Goal: Task Accomplishment & Management: Manage account settings

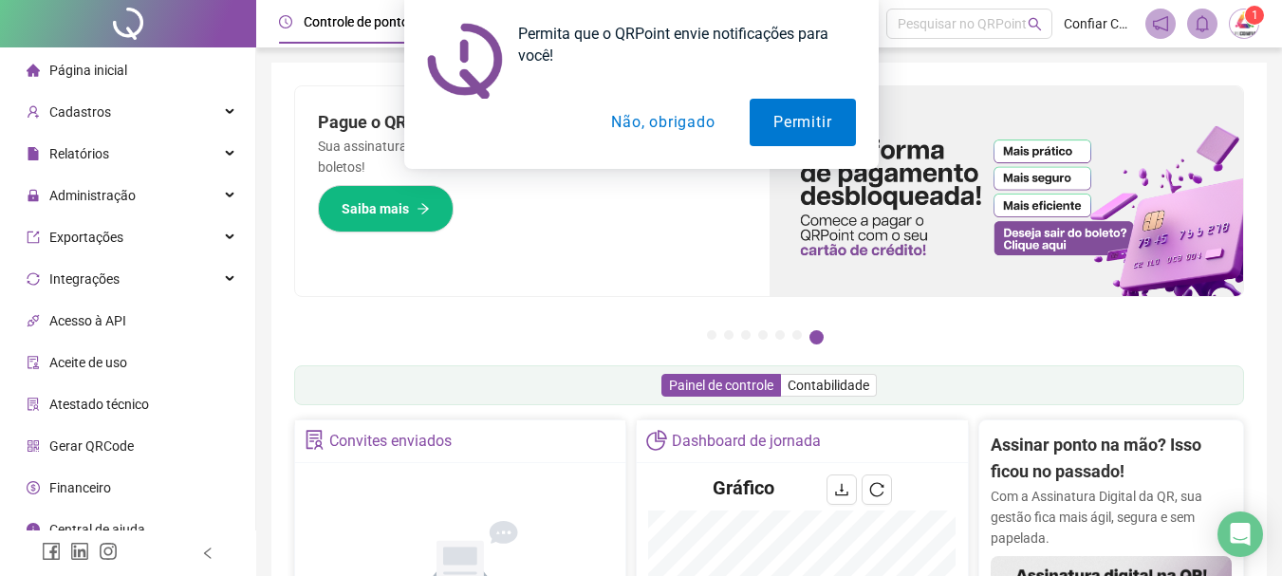
drag, startPoint x: 646, startPoint y: 120, endPoint x: 625, endPoint y: 151, distance: 36.8
click at [631, 148] on div "Permita que o QRPoint envie notificações para você! Permitir Não, obrigado" at bounding box center [641, 84] width 474 height 169
click at [640, 111] on button "Não, obrigado" at bounding box center [662, 122] width 151 height 47
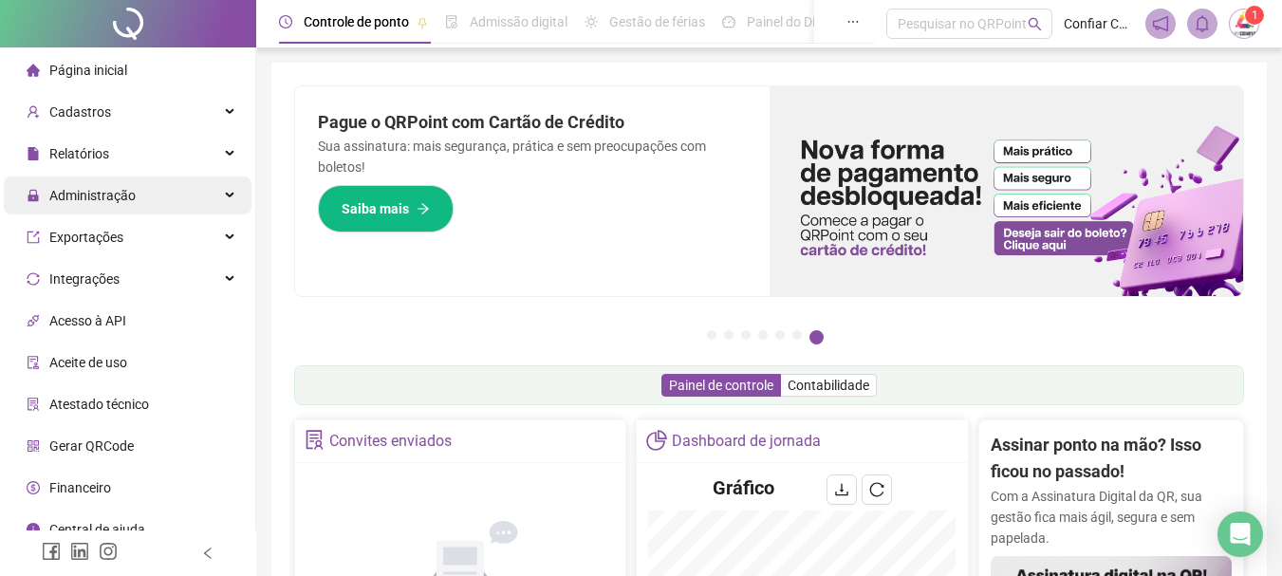
click at [90, 188] on span "Administração" at bounding box center [92, 195] width 86 height 15
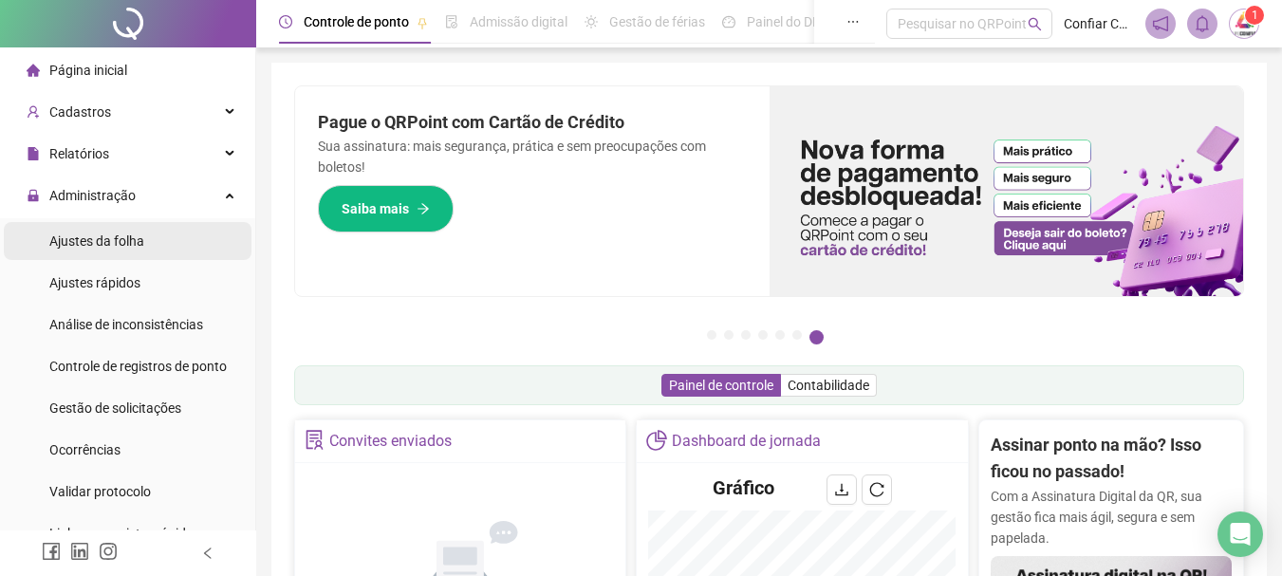
click at [107, 235] on span "Ajustes da folha" at bounding box center [96, 240] width 95 height 15
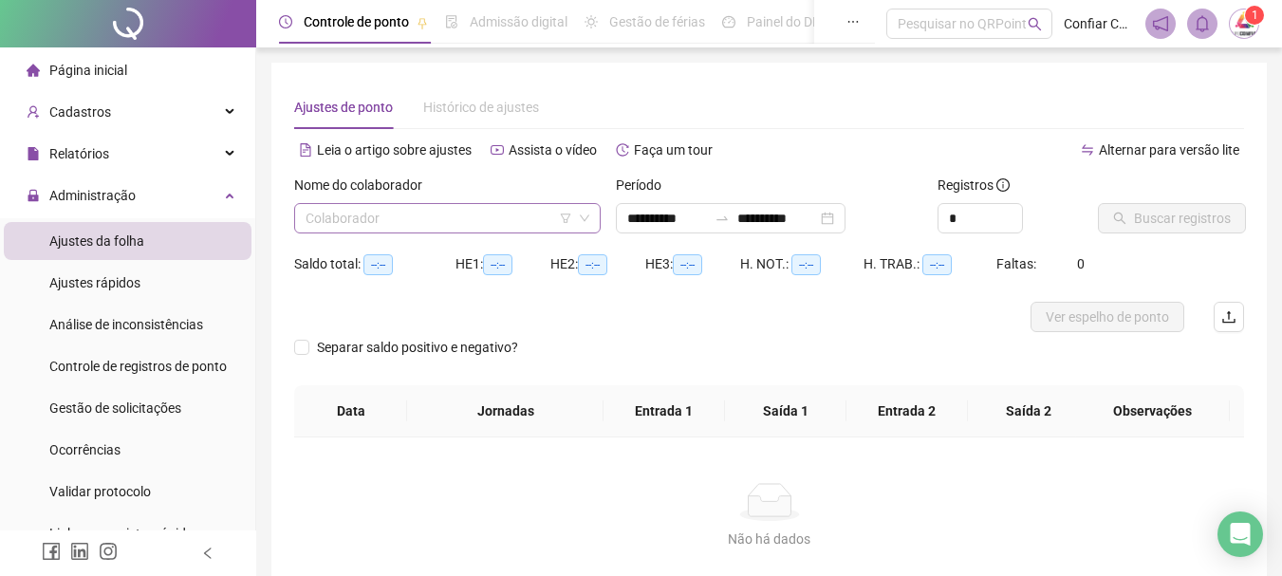
type input "**********"
click at [415, 220] on input "search" at bounding box center [438, 218] width 267 height 28
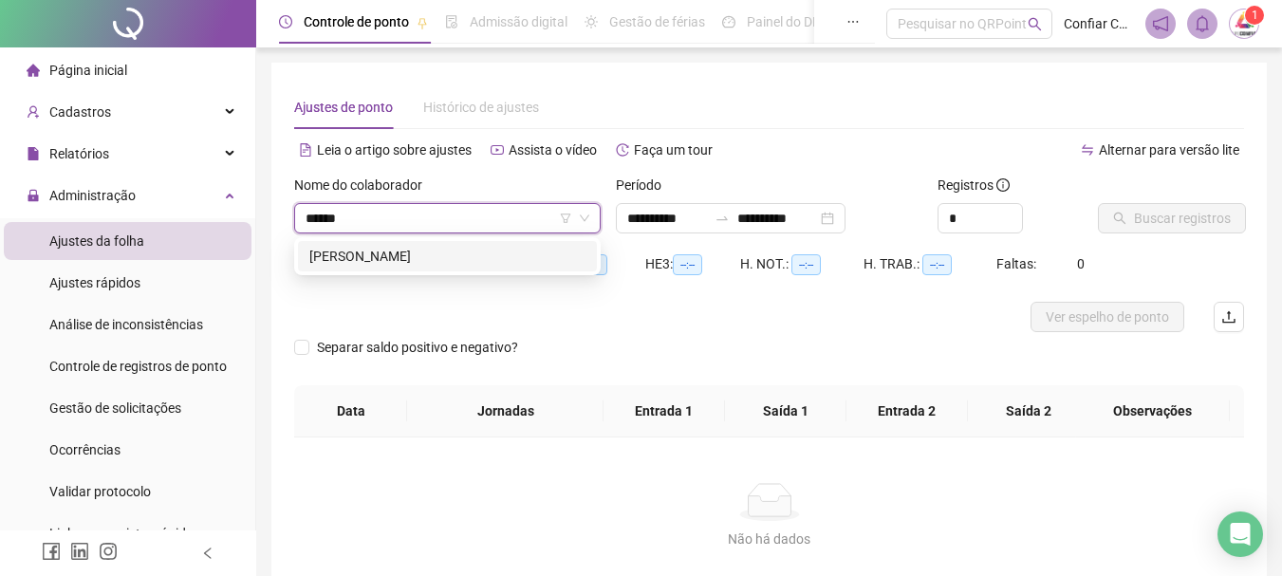
type input "*******"
click at [366, 261] on div "MARILIA REIS AIBE" at bounding box center [447, 256] width 276 height 21
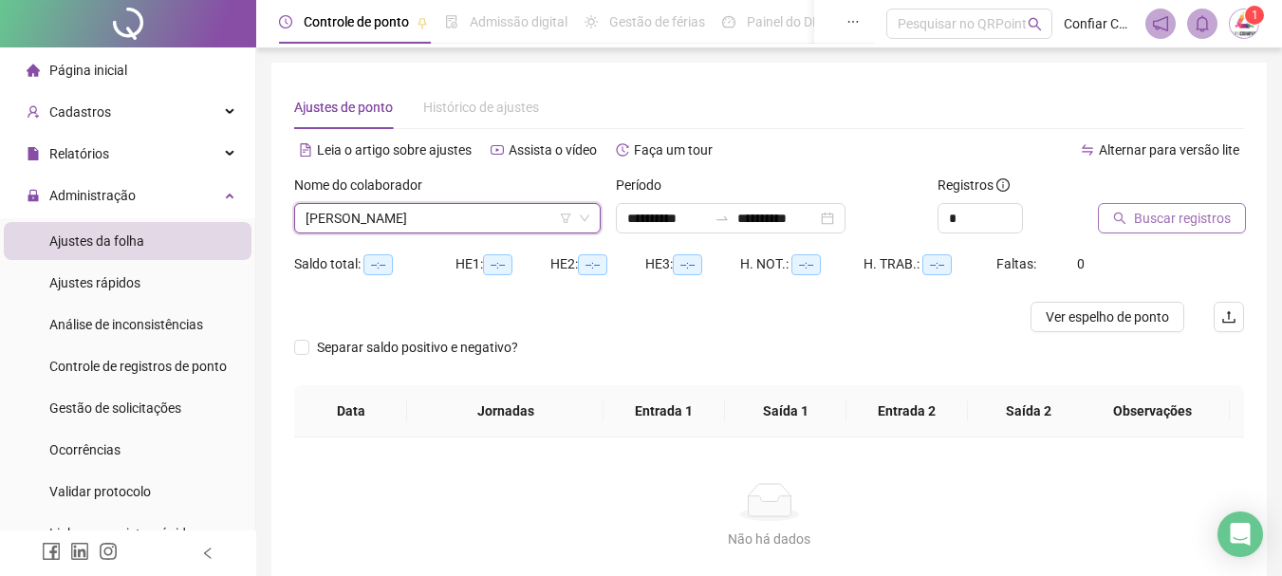
drag, startPoint x: 1131, startPoint y: 205, endPoint x: 1114, endPoint y: 206, distance: 17.1
click at [1114, 206] on button "Buscar registros" at bounding box center [1171, 218] width 148 height 30
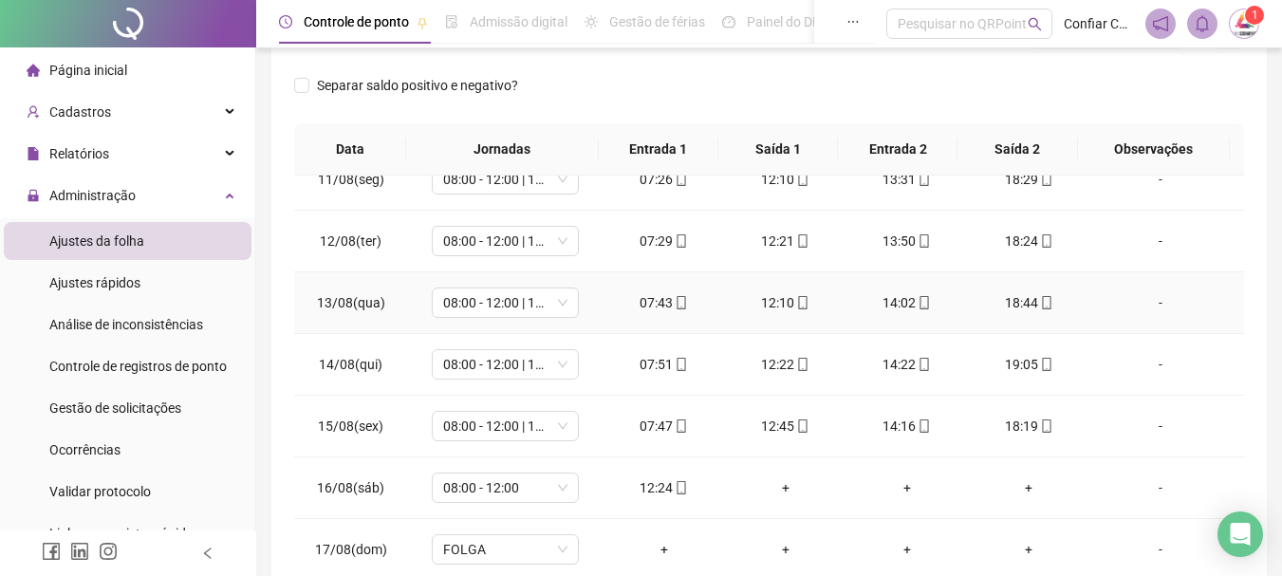
scroll to position [394, 0]
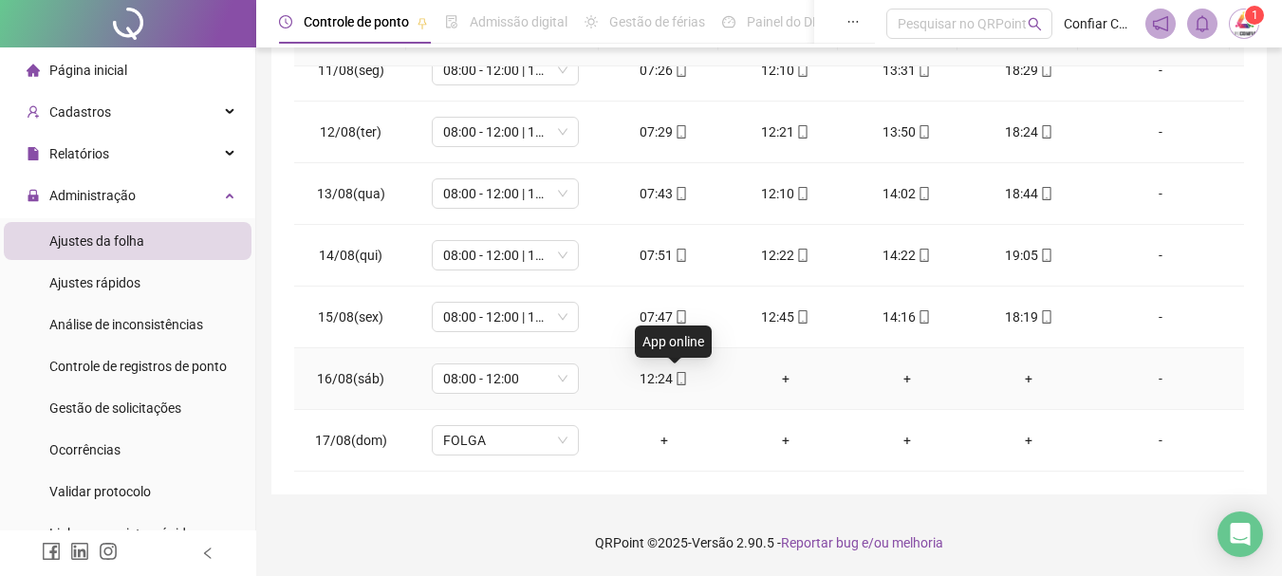
click at [677, 380] on icon "mobile" at bounding box center [681, 378] width 9 height 13
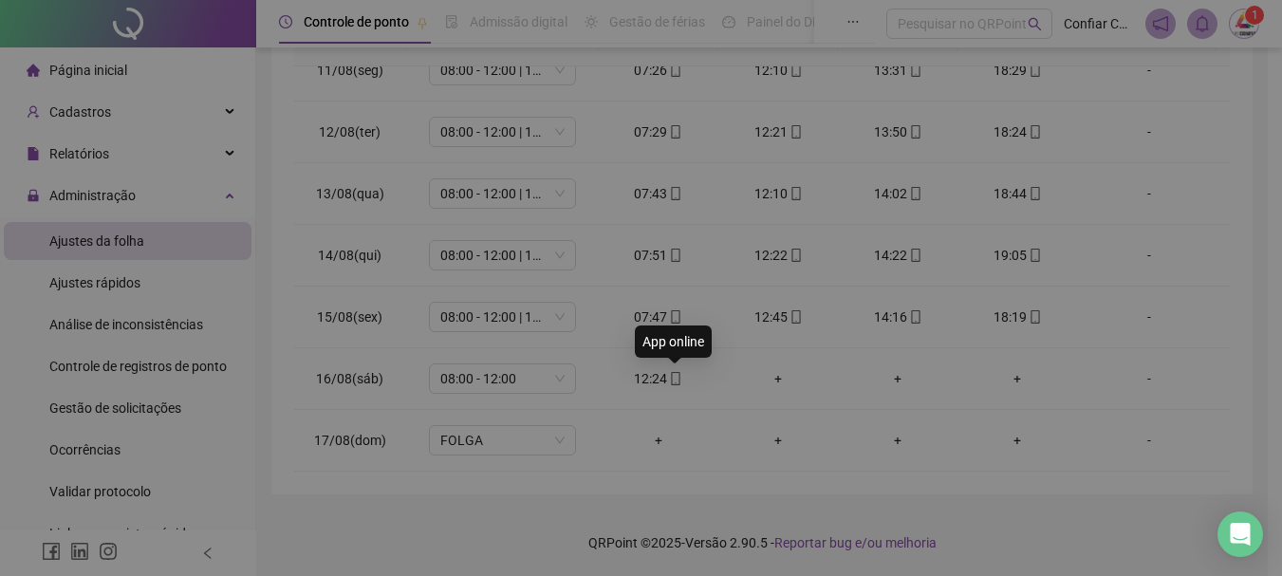
type input "**********"
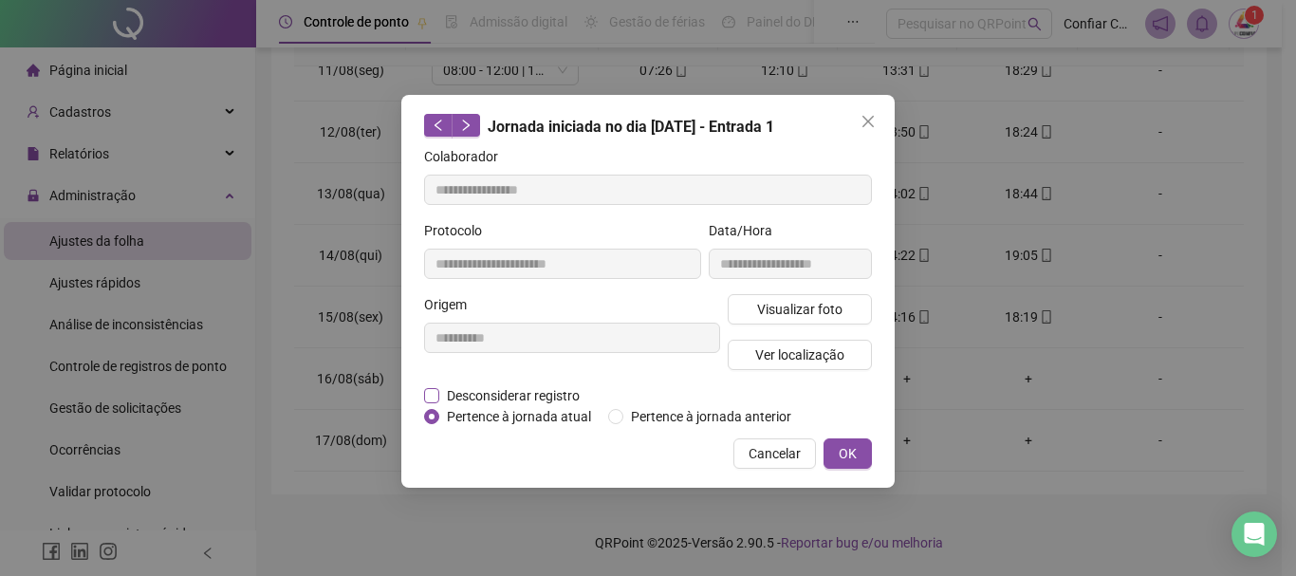
click at [462, 391] on span "Desconsiderar registro" at bounding box center [513, 395] width 148 height 21
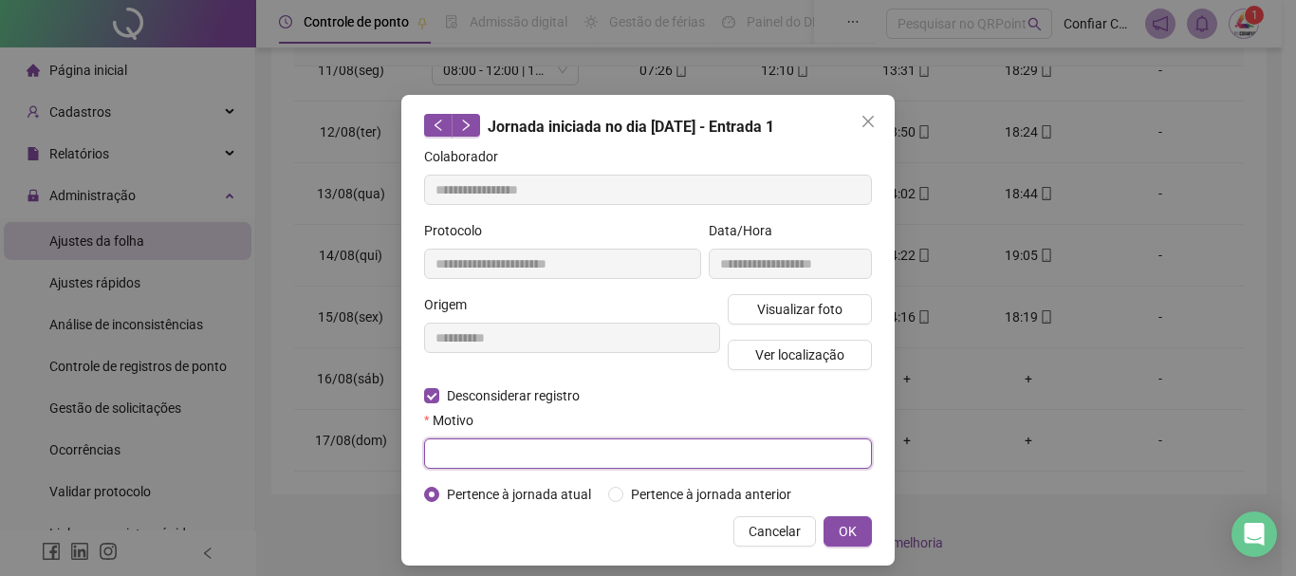
click at [495, 445] on input "text" at bounding box center [648, 453] width 448 height 30
click at [475, 452] on input "**********" at bounding box center [648, 453] width 448 height 30
type input "**********"
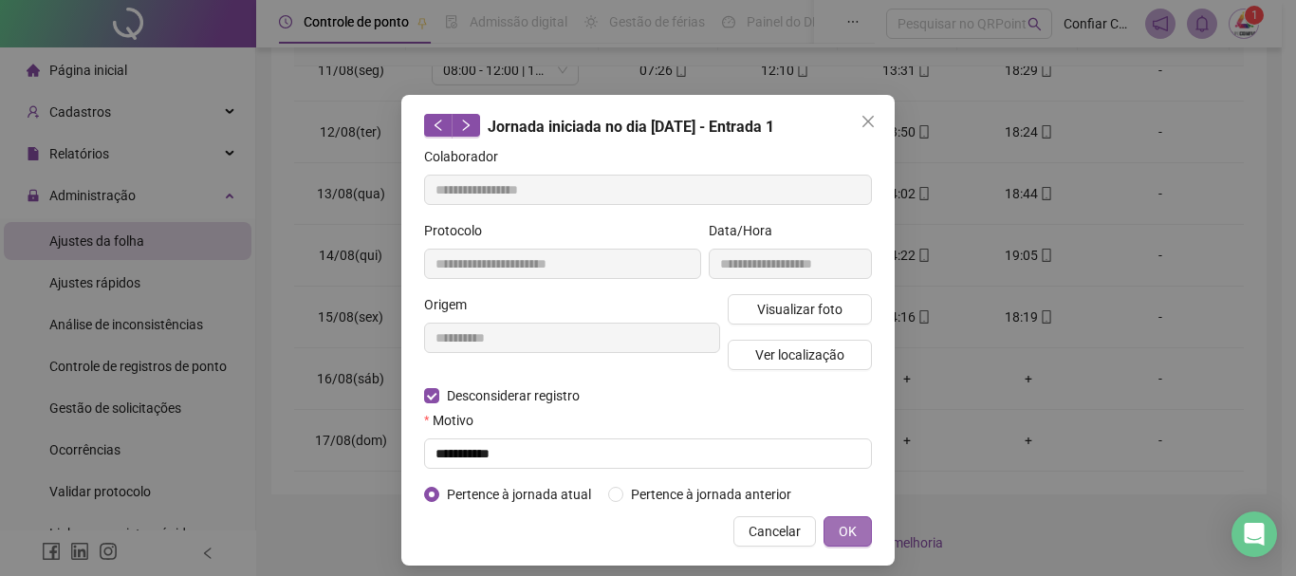
drag, startPoint x: 833, startPoint y: 526, endPoint x: 778, endPoint y: 551, distance: 60.7
click at [823, 532] on button "OK" at bounding box center [847, 531] width 48 height 30
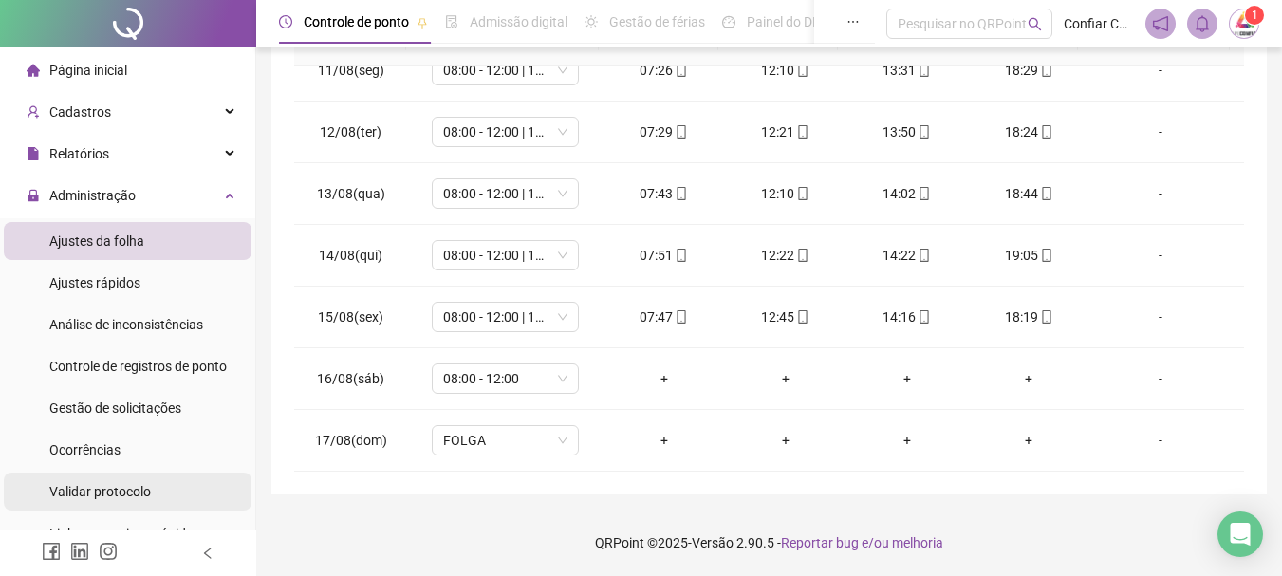
click at [96, 492] on span "Validar protocolo" at bounding box center [99, 491] width 101 height 15
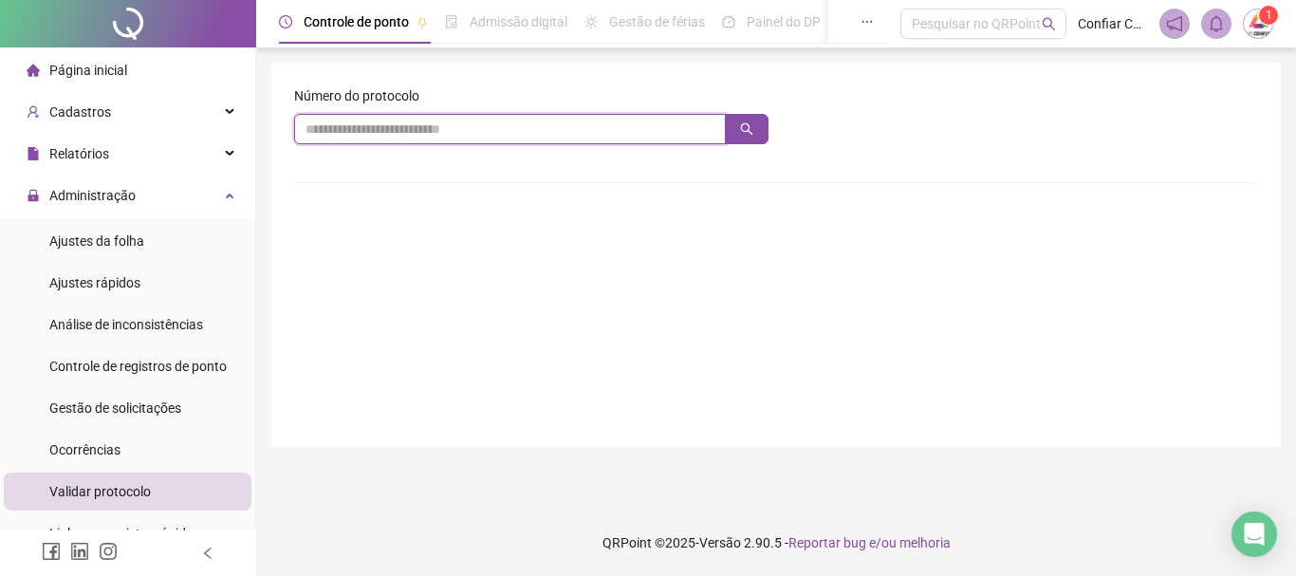
click at [375, 136] on input "text" at bounding box center [510, 129] width 432 height 30
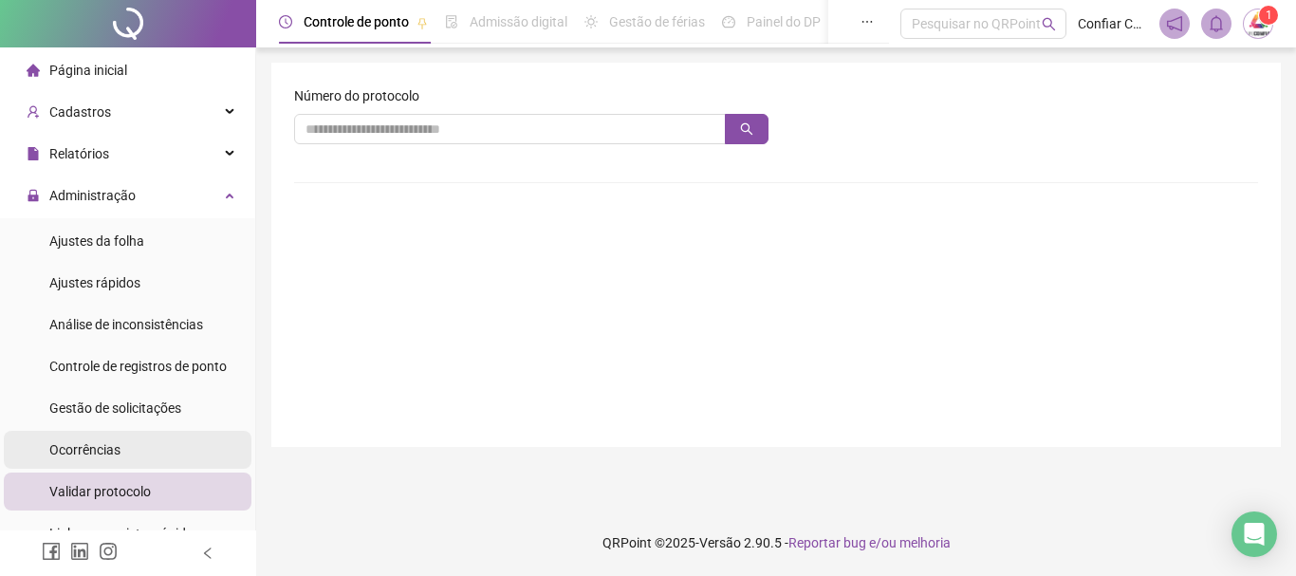
click at [86, 439] on div "Ocorrências" at bounding box center [84, 450] width 71 height 38
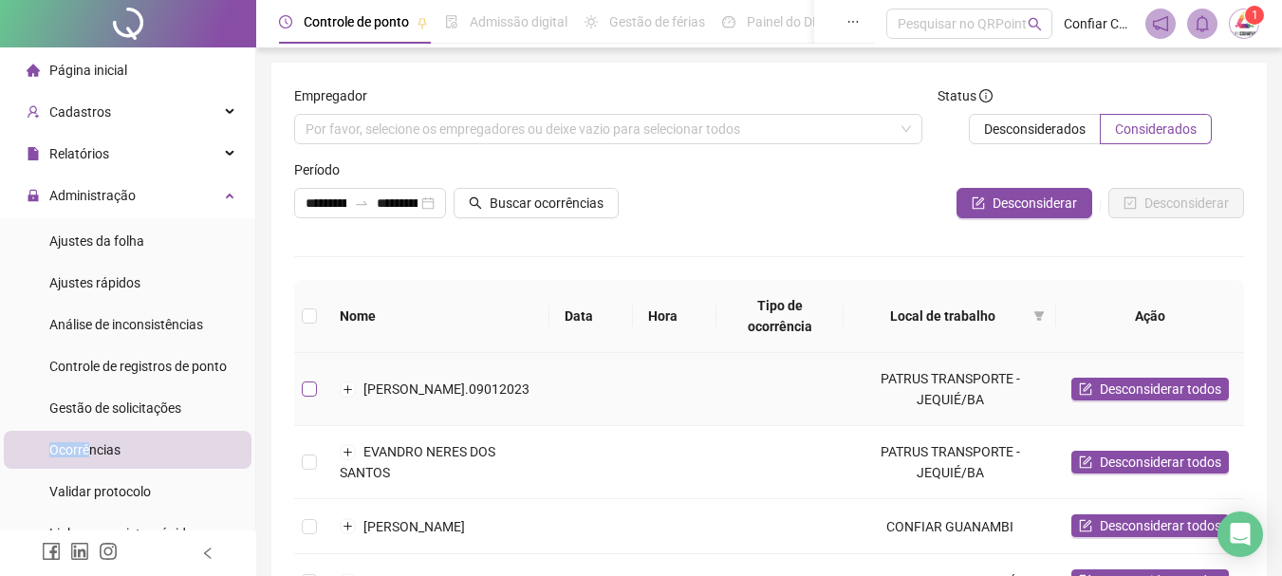
click at [309, 397] on label at bounding box center [309, 388] width 15 height 21
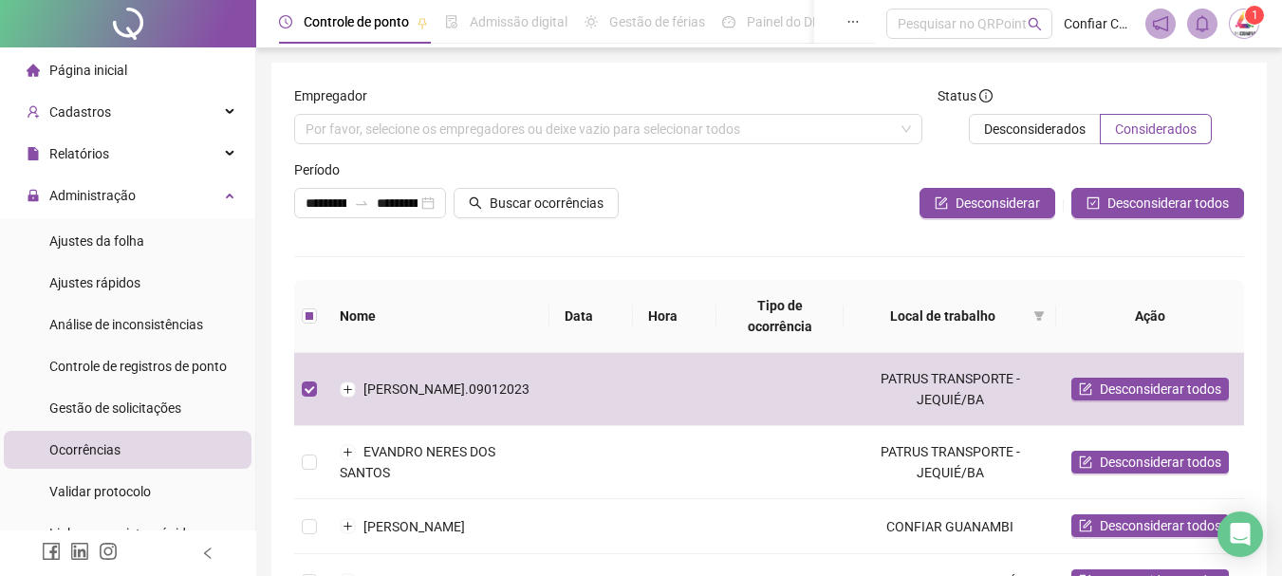
drag, startPoint x: 1153, startPoint y: 126, endPoint x: 845, endPoint y: 264, distance: 336.7
click at [1146, 130] on span "Considerados" at bounding box center [1156, 128] width 82 height 15
click at [759, 198] on div "Desconsiderar Desconsiderar todos" at bounding box center [928, 203] width 631 height 30
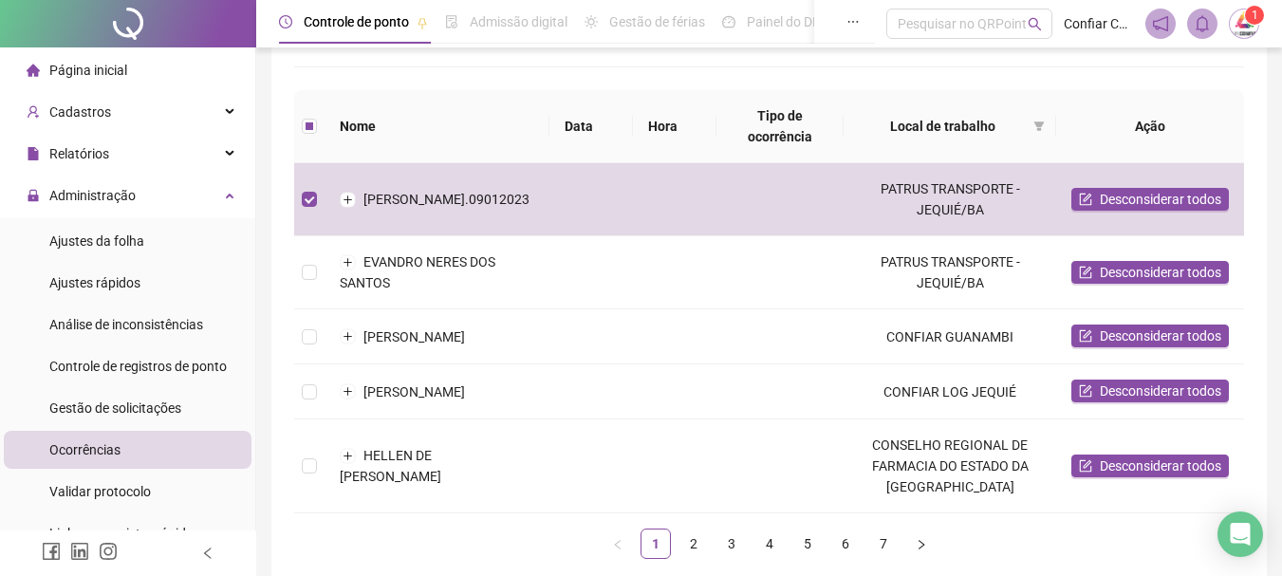
scroll to position [292, 0]
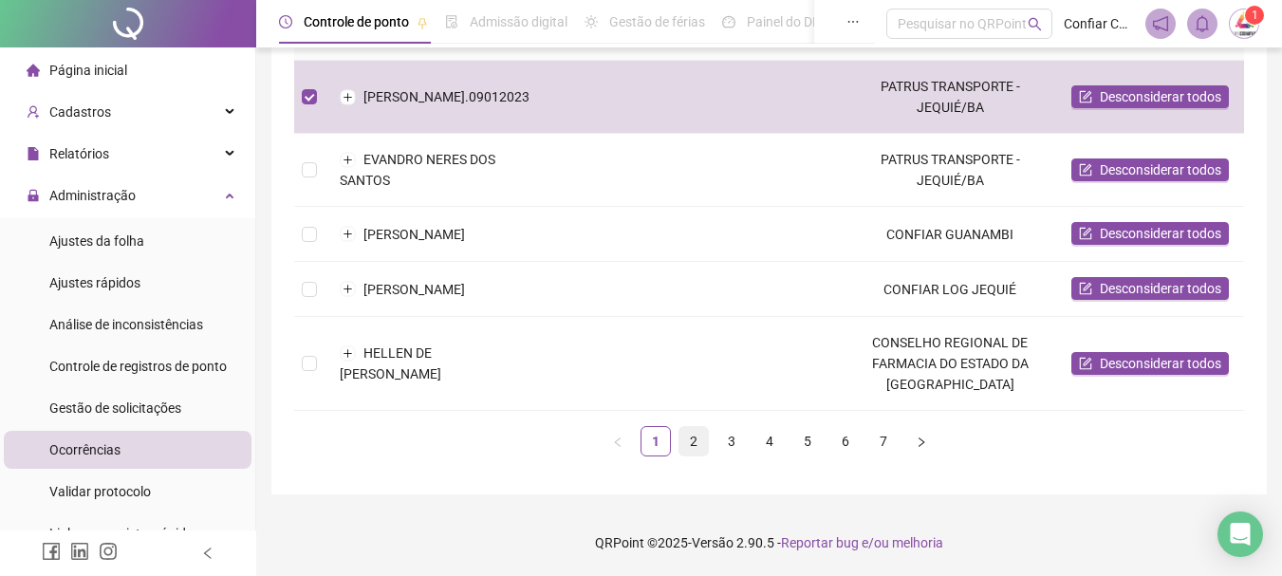
click at [689, 442] on link "2" at bounding box center [693, 441] width 28 height 28
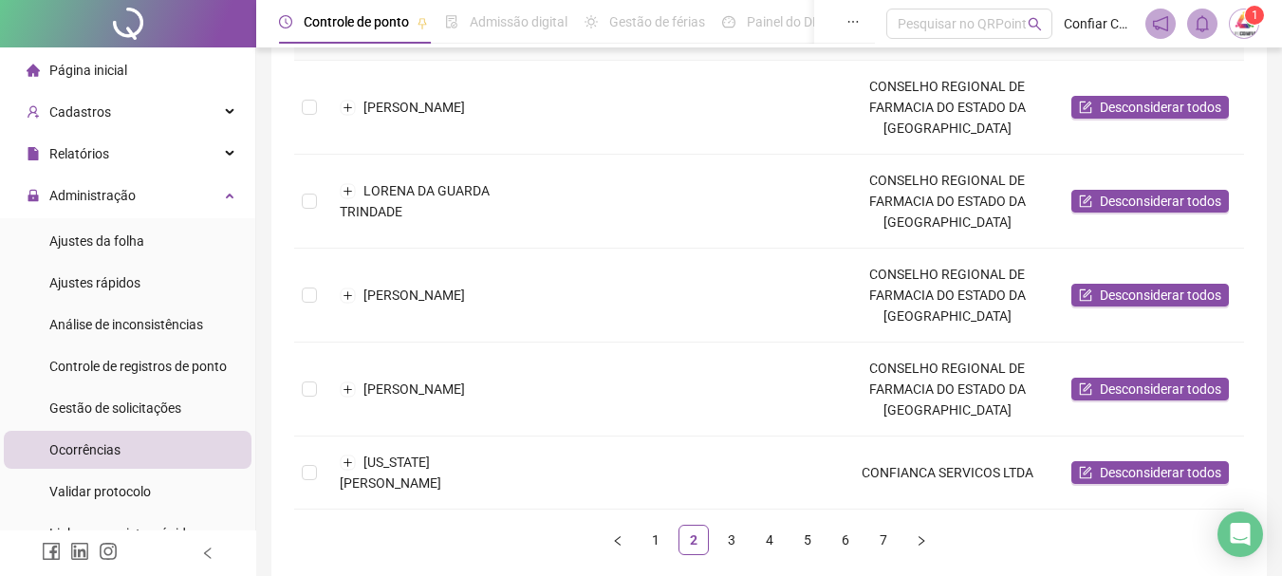
click at [731, 534] on link "3" at bounding box center [731, 540] width 28 height 28
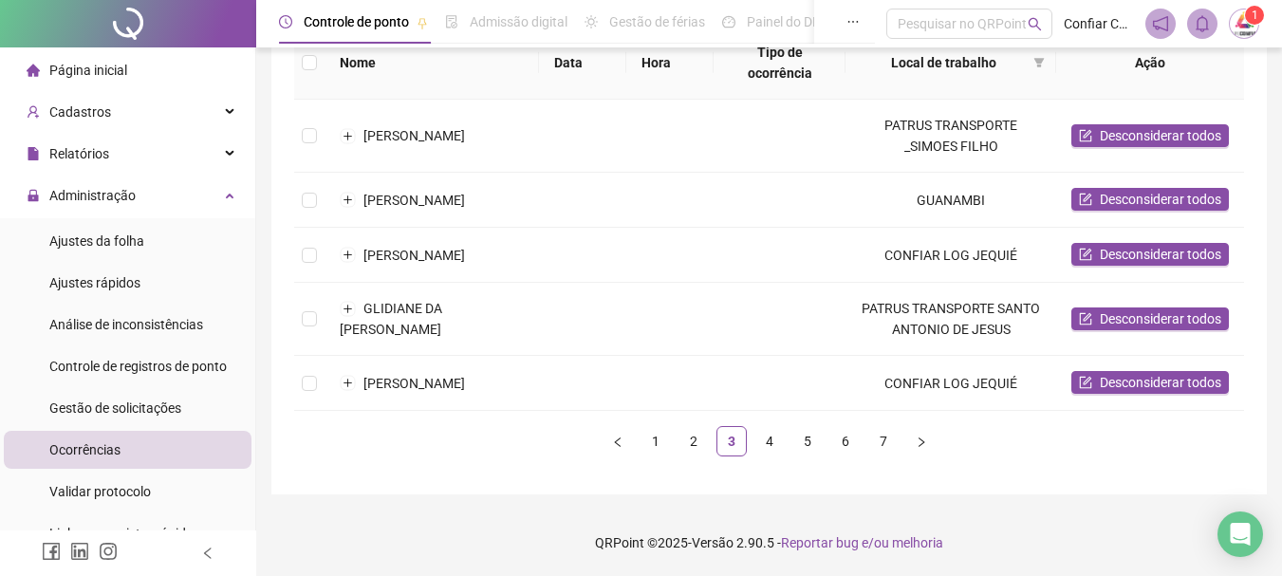
scroll to position [289, 0]
click at [136, 366] on span "Controle de registros de ponto" at bounding box center [137, 366] width 177 height 15
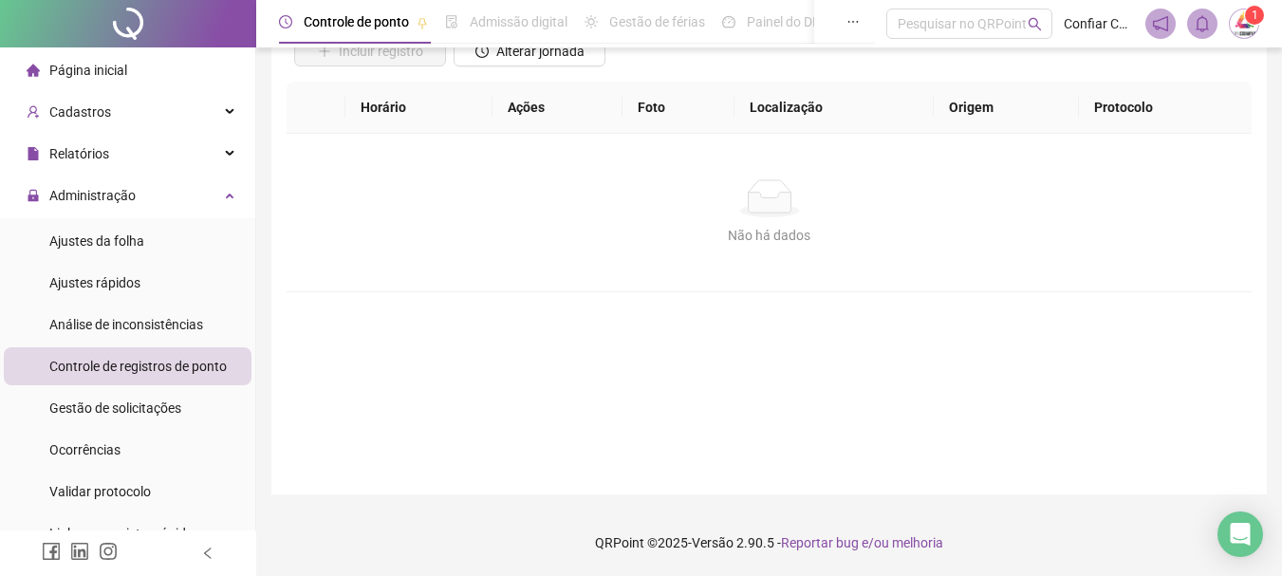
scroll to position [159, 0]
click at [129, 403] on span "Gestão de solicitações" at bounding box center [115, 407] width 132 height 15
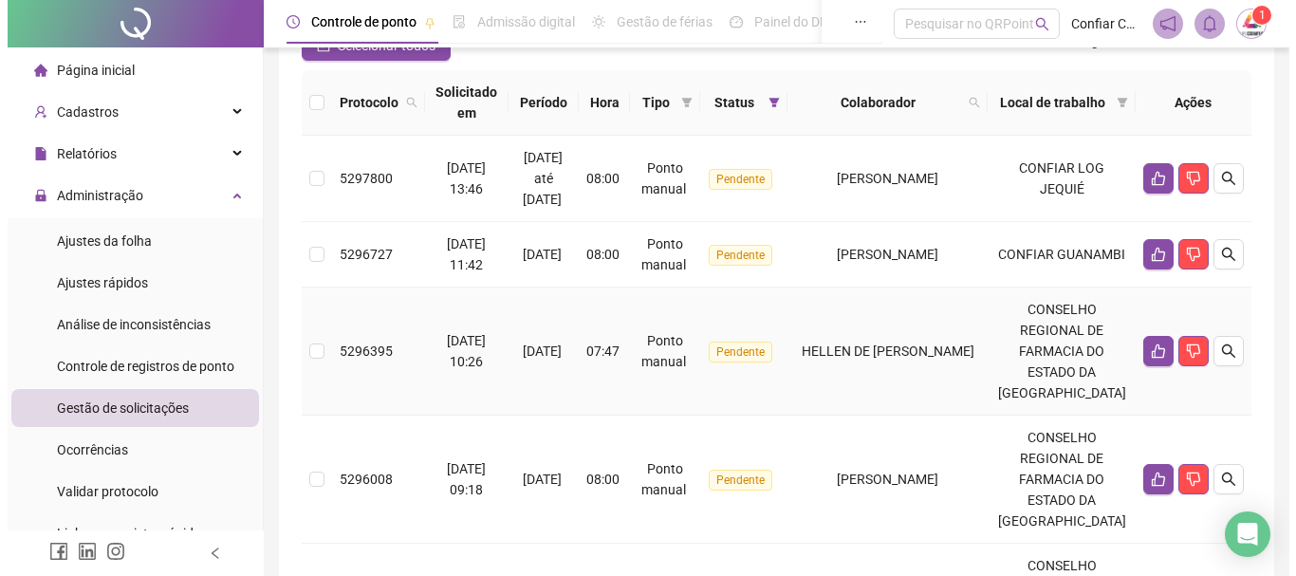
scroll to position [95, 0]
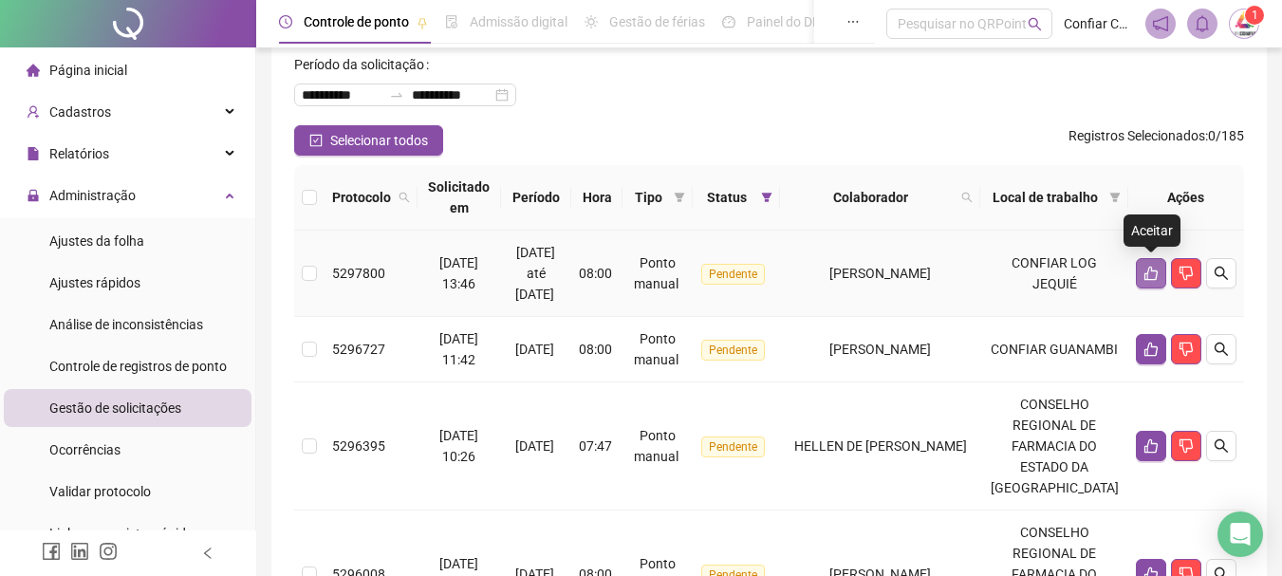
drag, startPoint x: 1151, startPoint y: 266, endPoint x: 1135, endPoint y: 271, distance: 16.2
click at [1140, 269] on button "button" at bounding box center [1150, 273] width 30 height 30
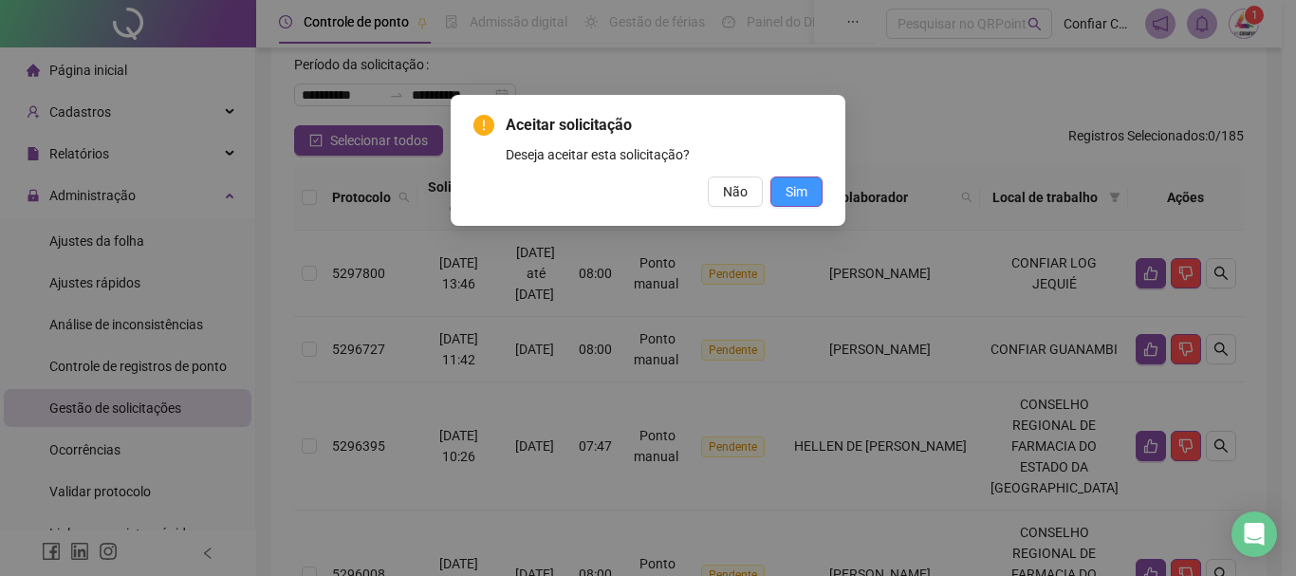
click at [784, 190] on button "Sim" at bounding box center [796, 191] width 52 height 30
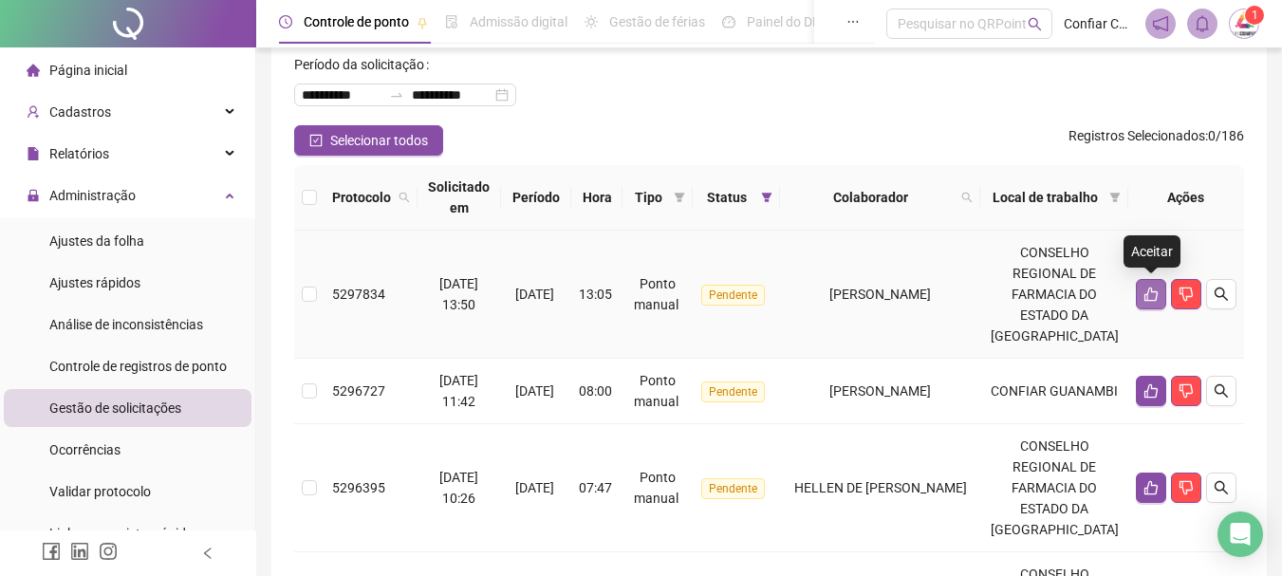
click at [1149, 292] on icon "like" at bounding box center [1150, 293] width 15 height 15
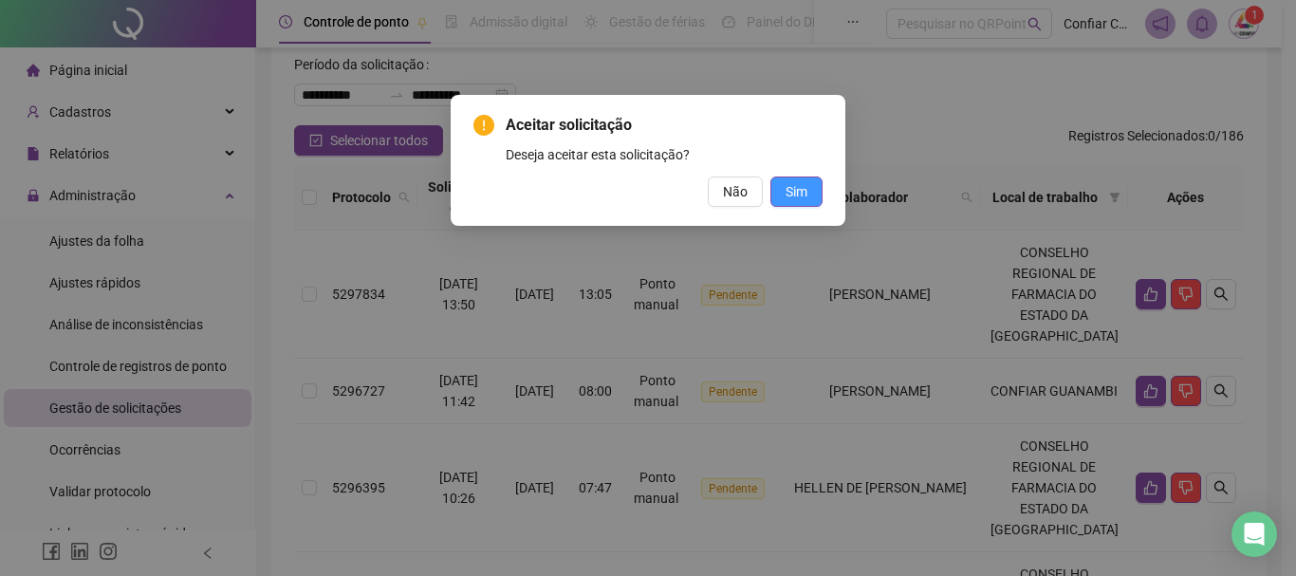
click at [781, 187] on button "Sim" at bounding box center [796, 191] width 52 height 30
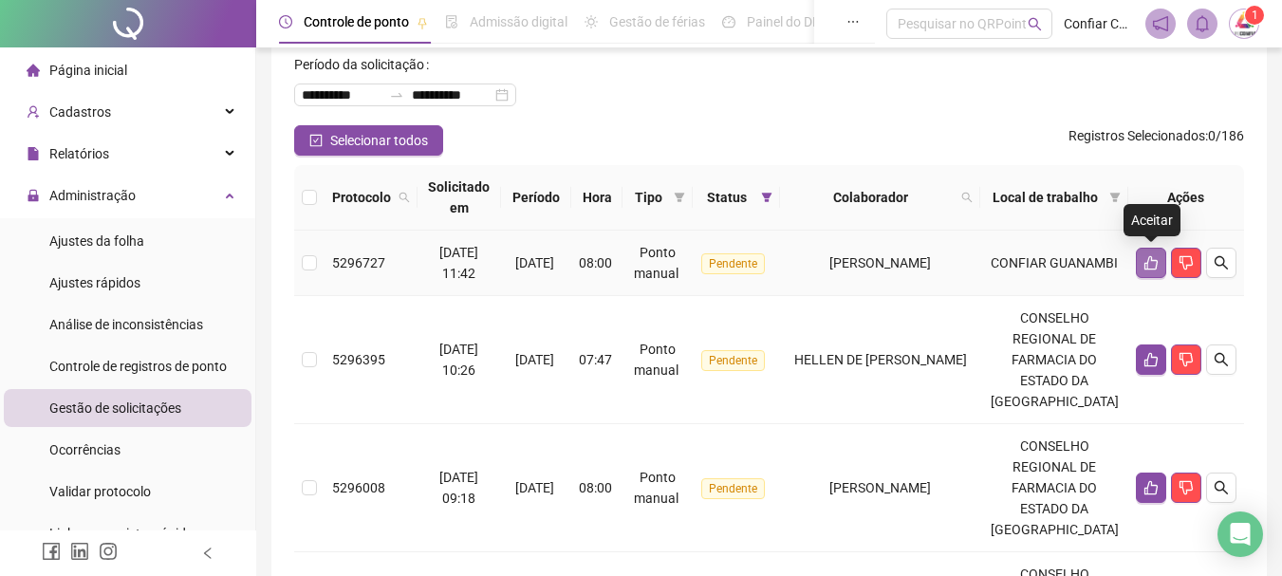
click at [1144, 258] on icon "like" at bounding box center [1150, 262] width 15 height 15
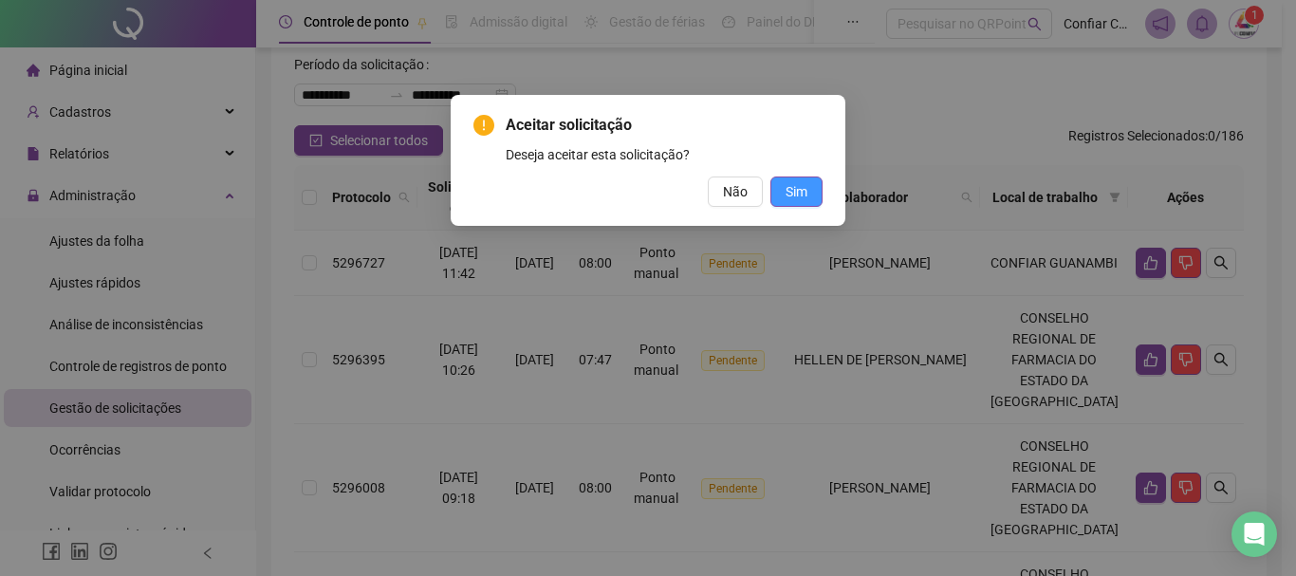
click at [805, 186] on span "Sim" at bounding box center [796, 191] width 22 height 21
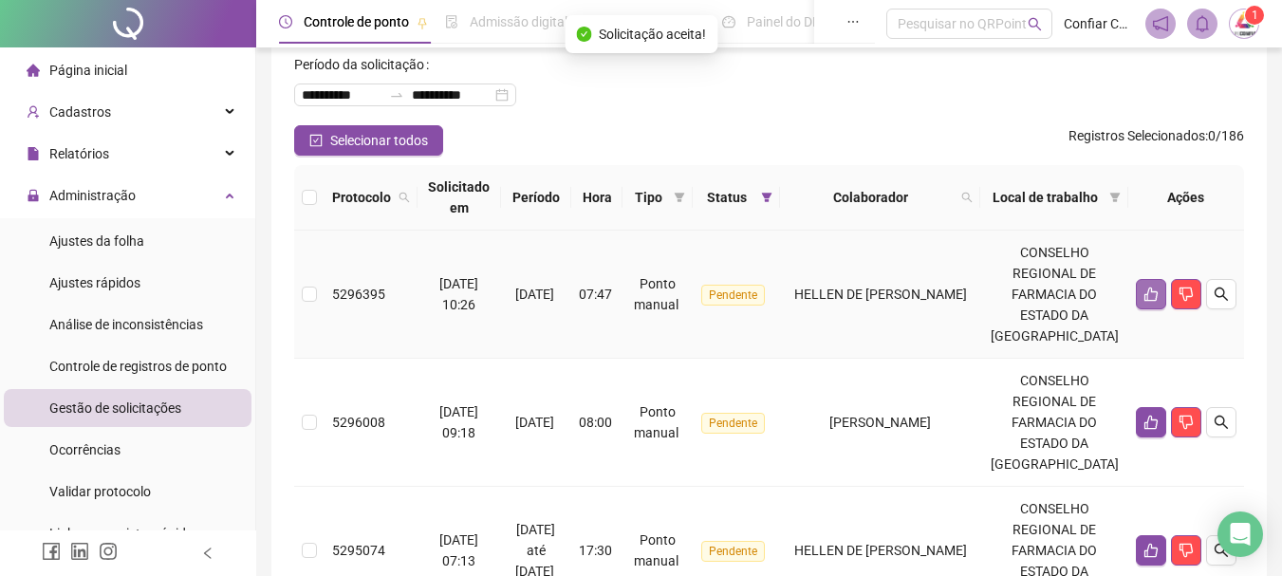
click at [1143, 298] on icon "like" at bounding box center [1150, 293] width 15 height 15
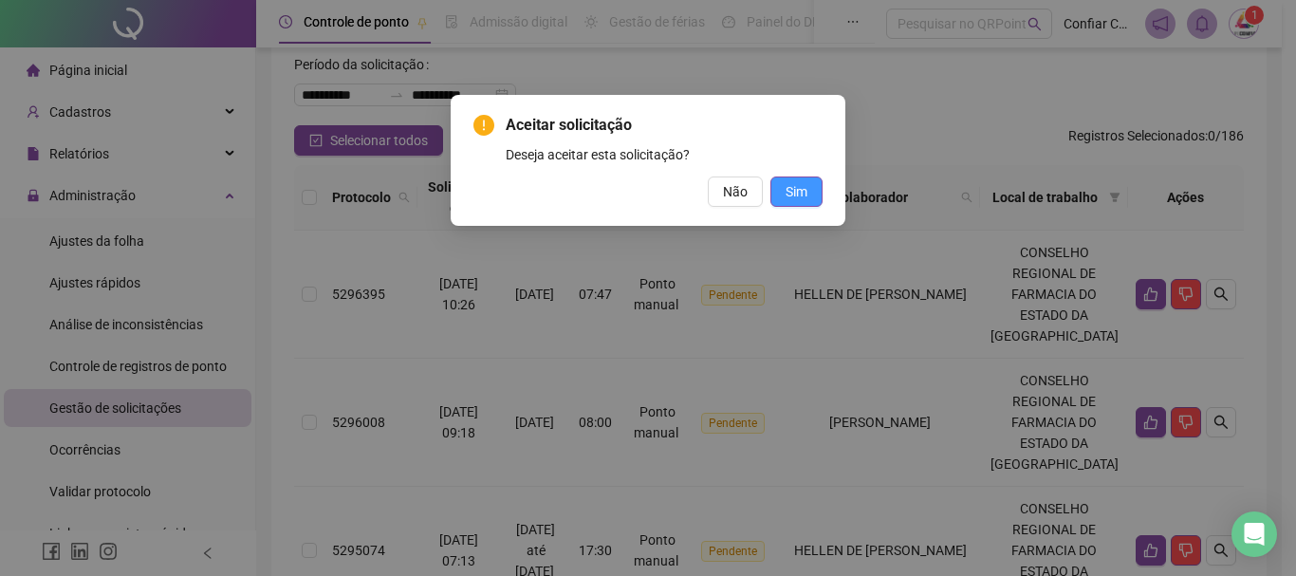
click at [793, 190] on span "Sim" at bounding box center [796, 191] width 22 height 21
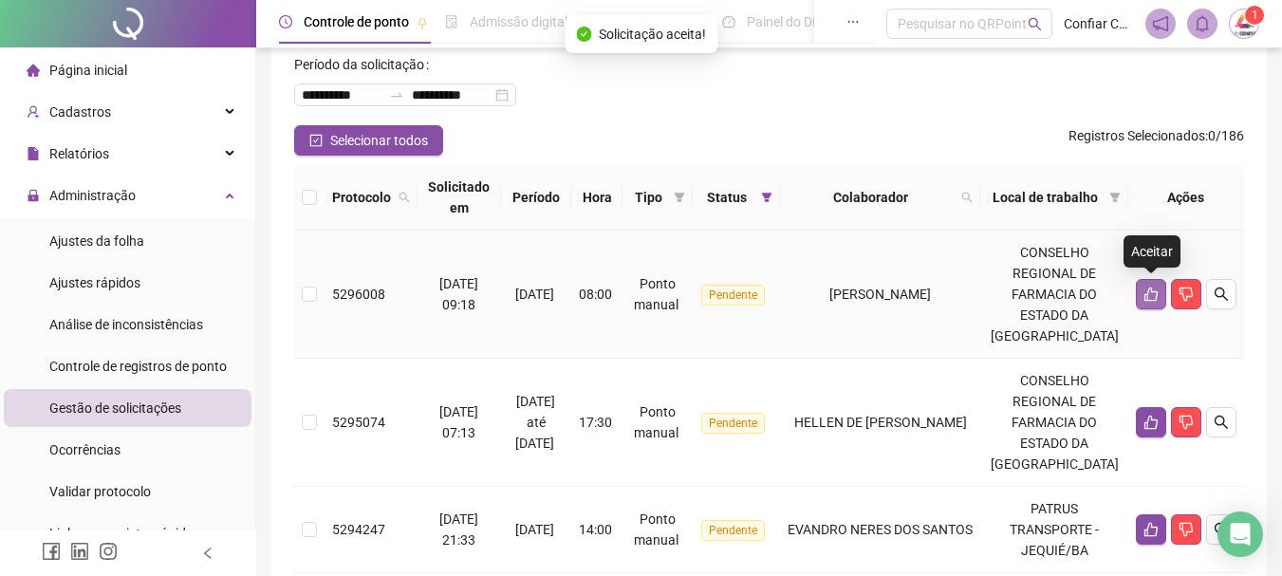
click at [1144, 289] on icon "like" at bounding box center [1150, 293] width 15 height 15
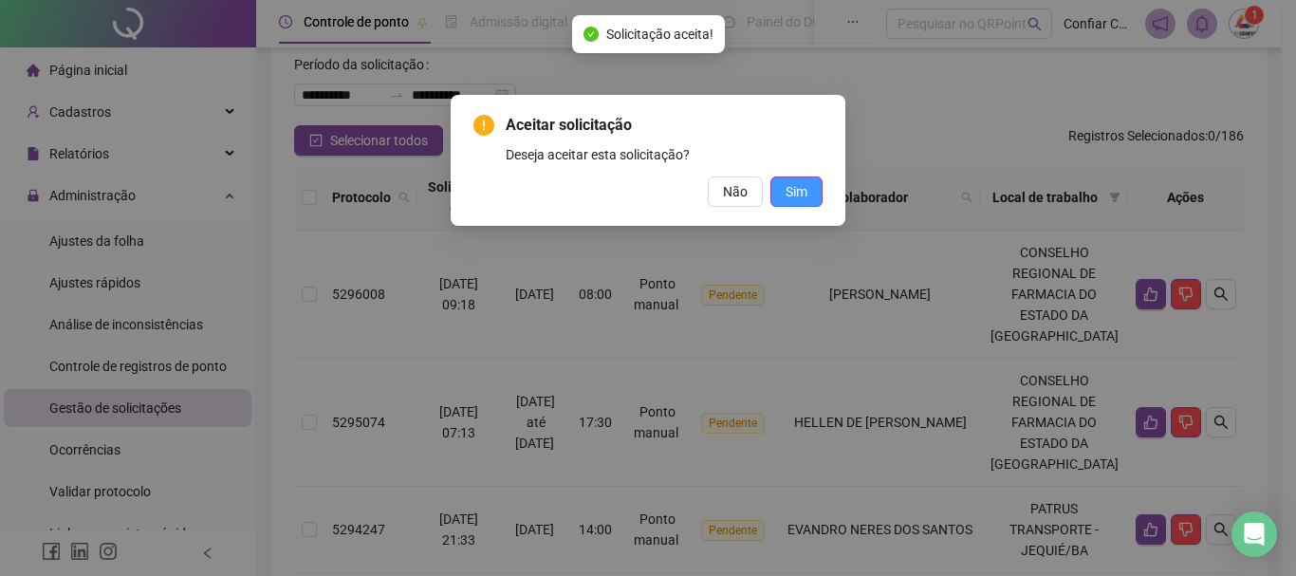
click at [793, 188] on span "Sim" at bounding box center [796, 191] width 22 height 21
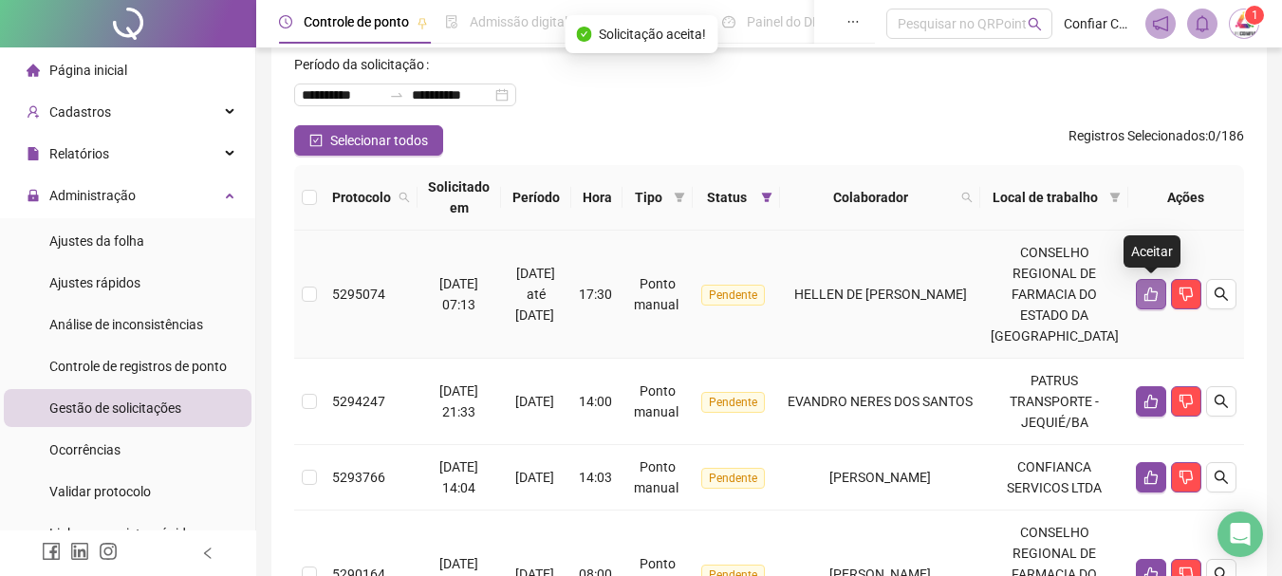
click at [1143, 298] on icon "like" at bounding box center [1150, 293] width 15 height 15
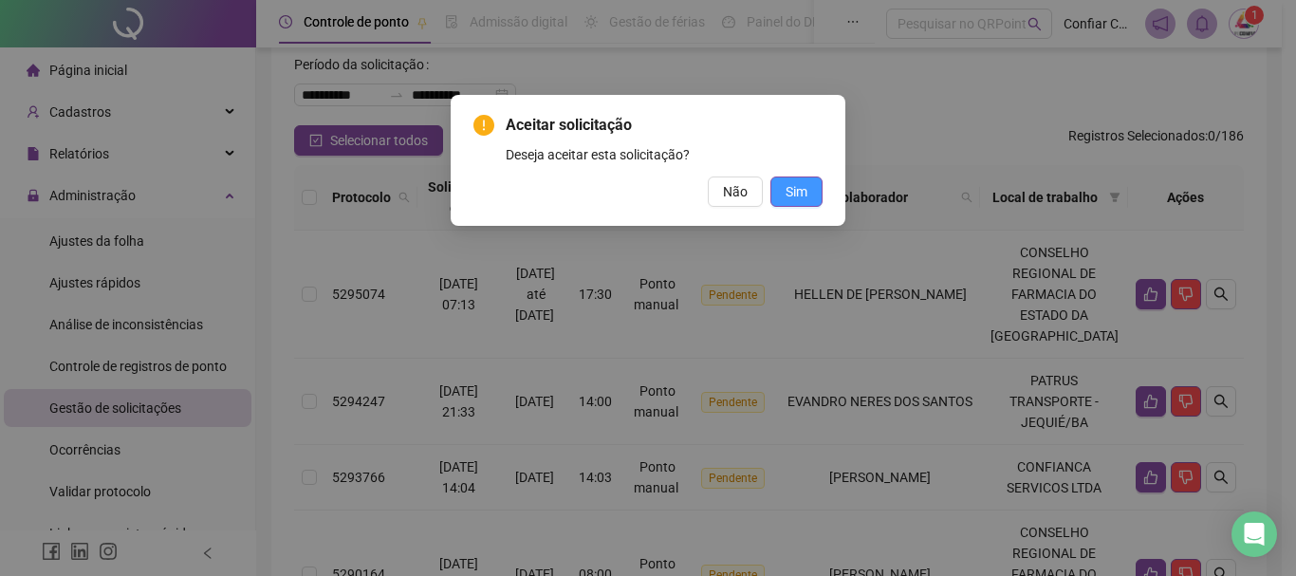
click at [796, 194] on span "Sim" at bounding box center [796, 191] width 22 height 21
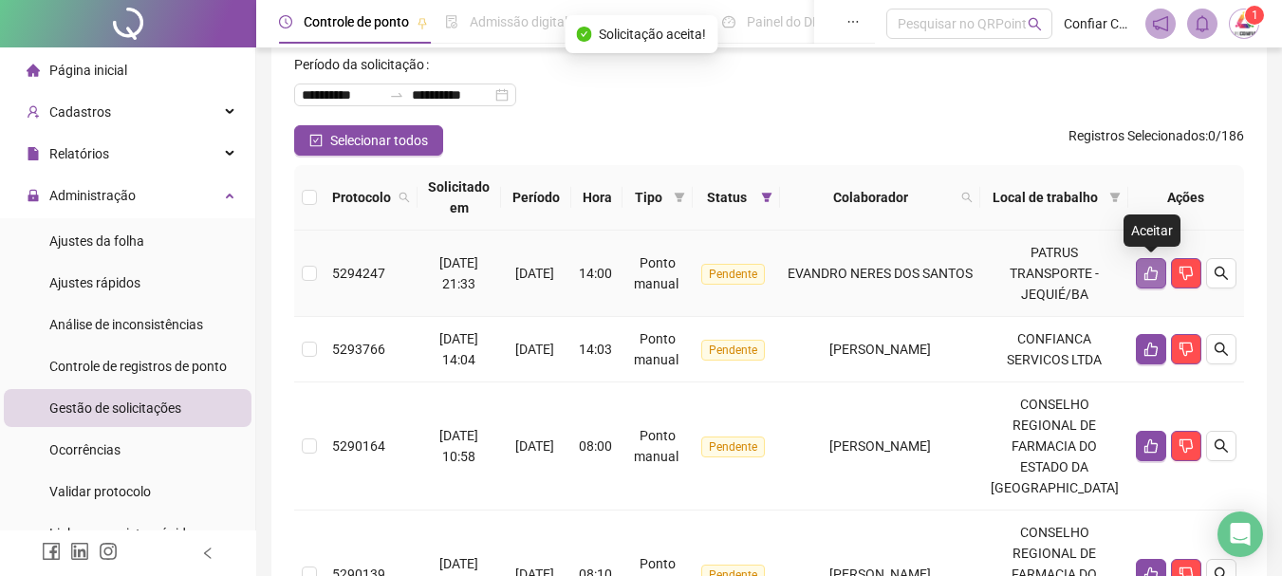
click at [1148, 276] on icon "like" at bounding box center [1150, 273] width 15 height 15
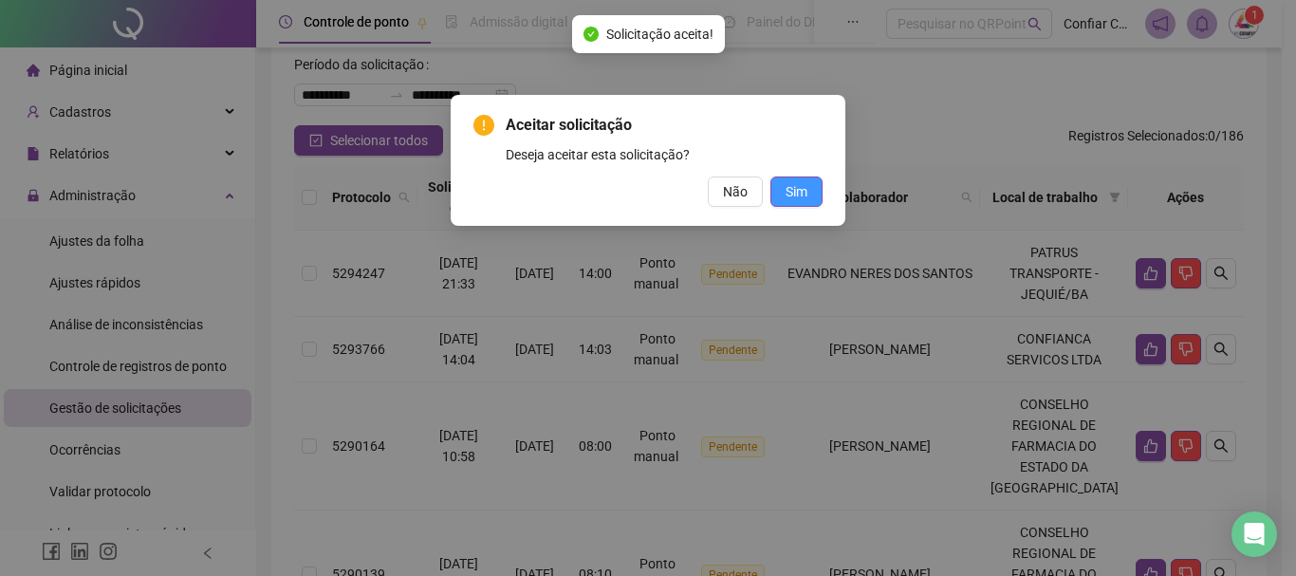
click at [806, 176] on button "Sim" at bounding box center [796, 191] width 52 height 30
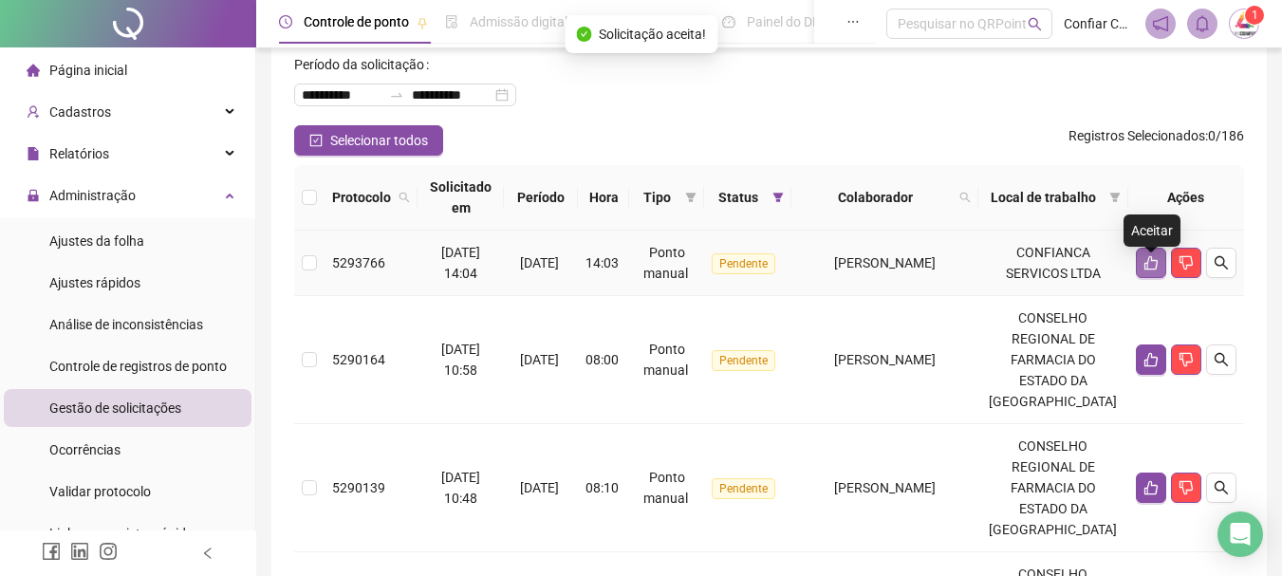
click at [1148, 270] on icon "like" at bounding box center [1150, 262] width 15 height 15
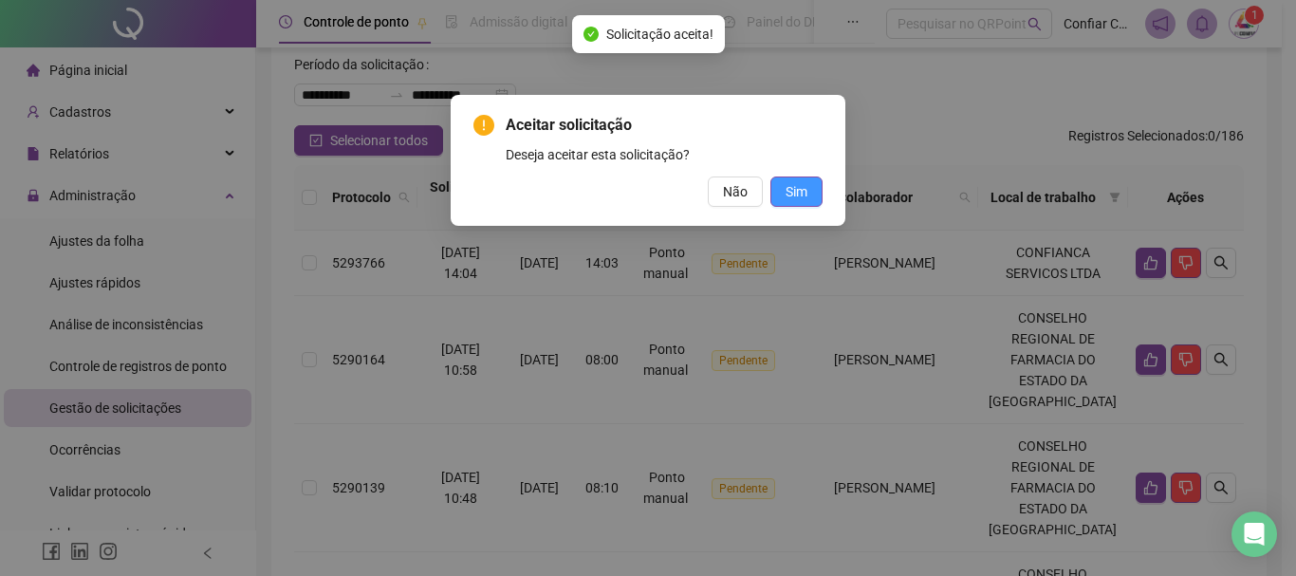
click at [790, 181] on span "Sim" at bounding box center [796, 191] width 22 height 21
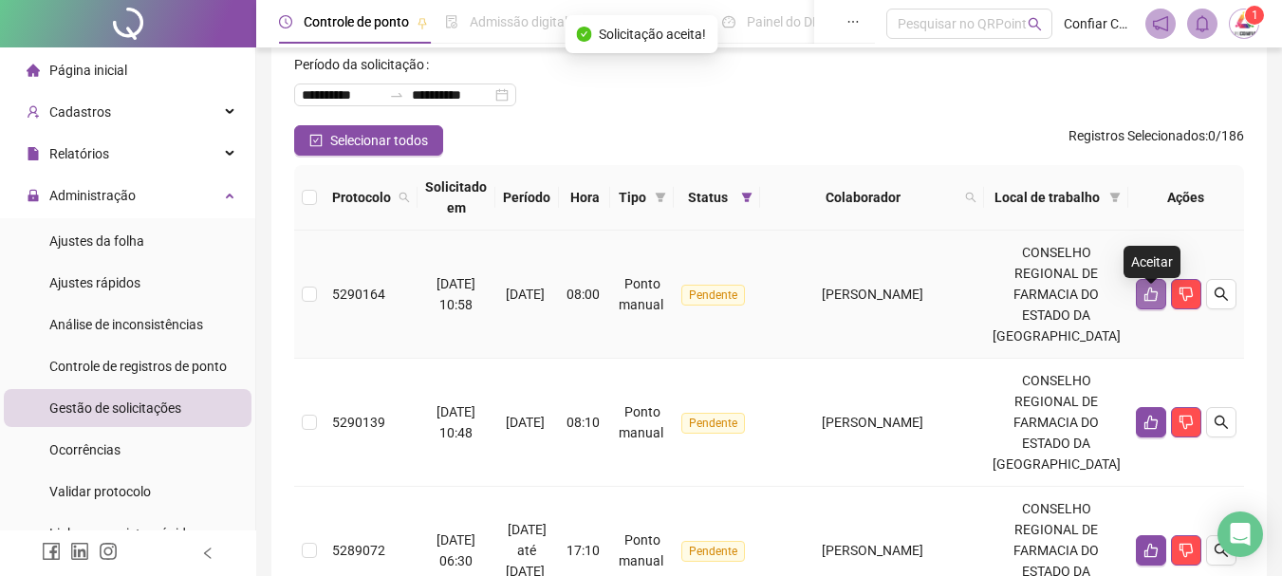
click at [1145, 302] on icon "like" at bounding box center [1150, 293] width 15 height 15
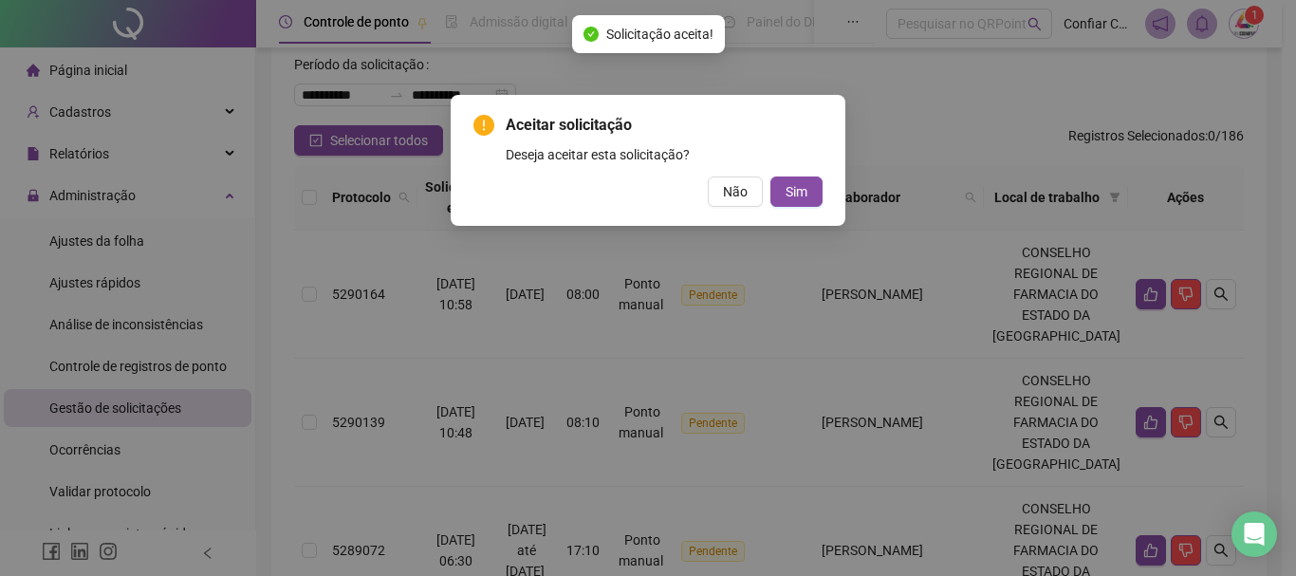
click at [805, 175] on div "Aceitar solicitação Deseja aceitar esta solicitação? Não Sim" at bounding box center [647, 160] width 349 height 93
click at [804, 186] on span "Sim" at bounding box center [796, 191] width 22 height 21
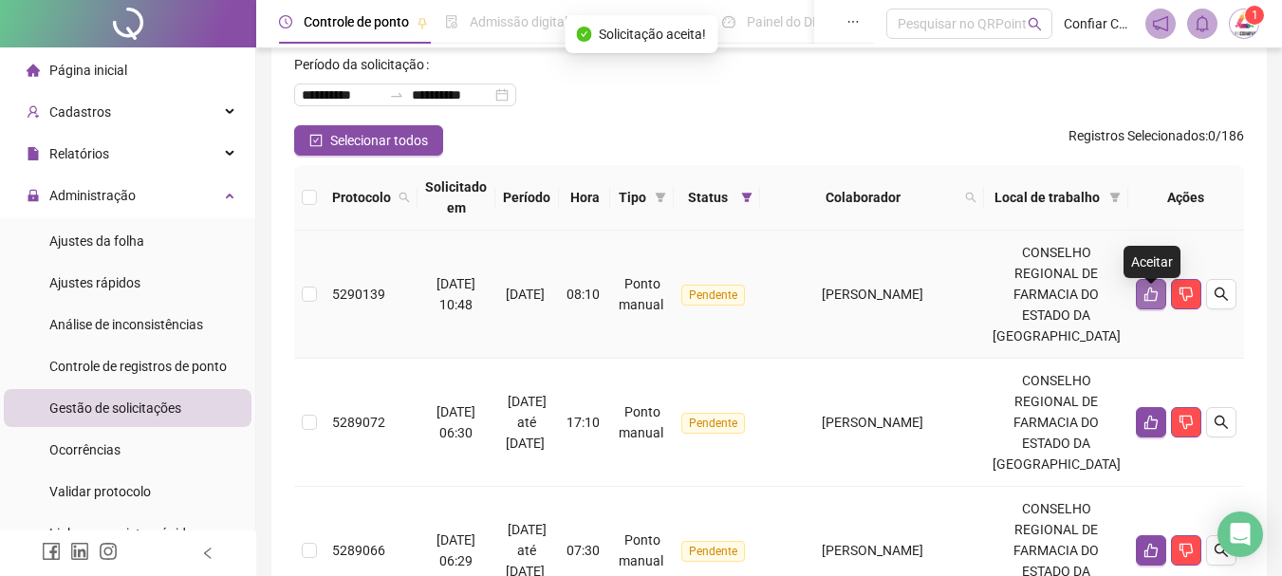
click at [1149, 302] on icon "like" at bounding box center [1150, 293] width 15 height 15
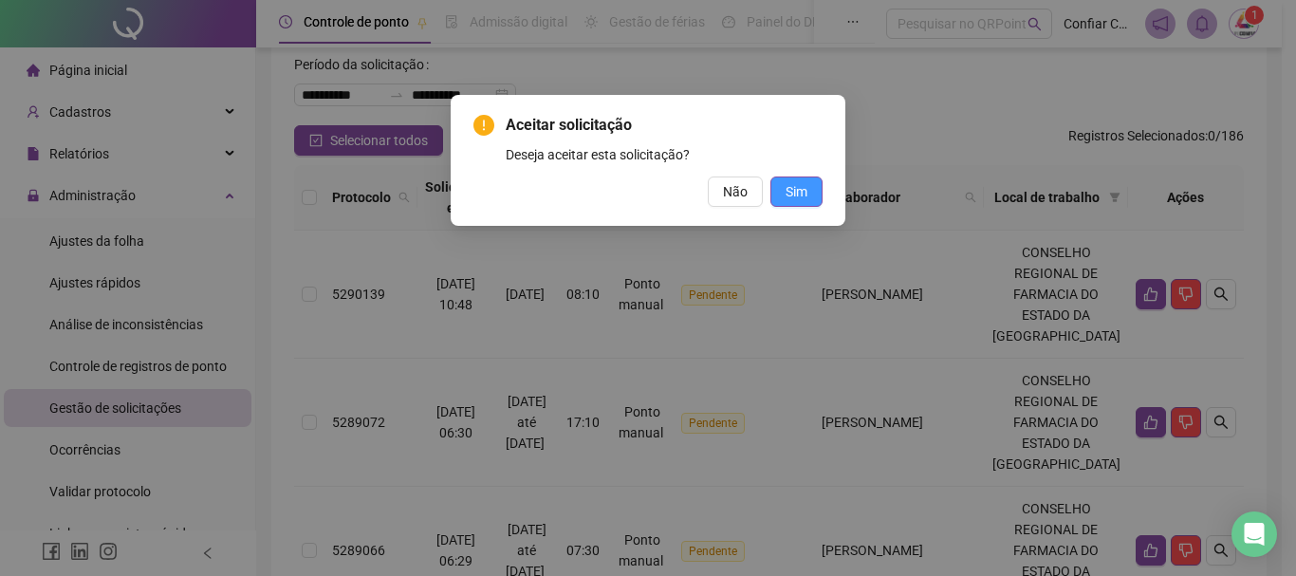
click at [813, 193] on button "Sim" at bounding box center [796, 191] width 52 height 30
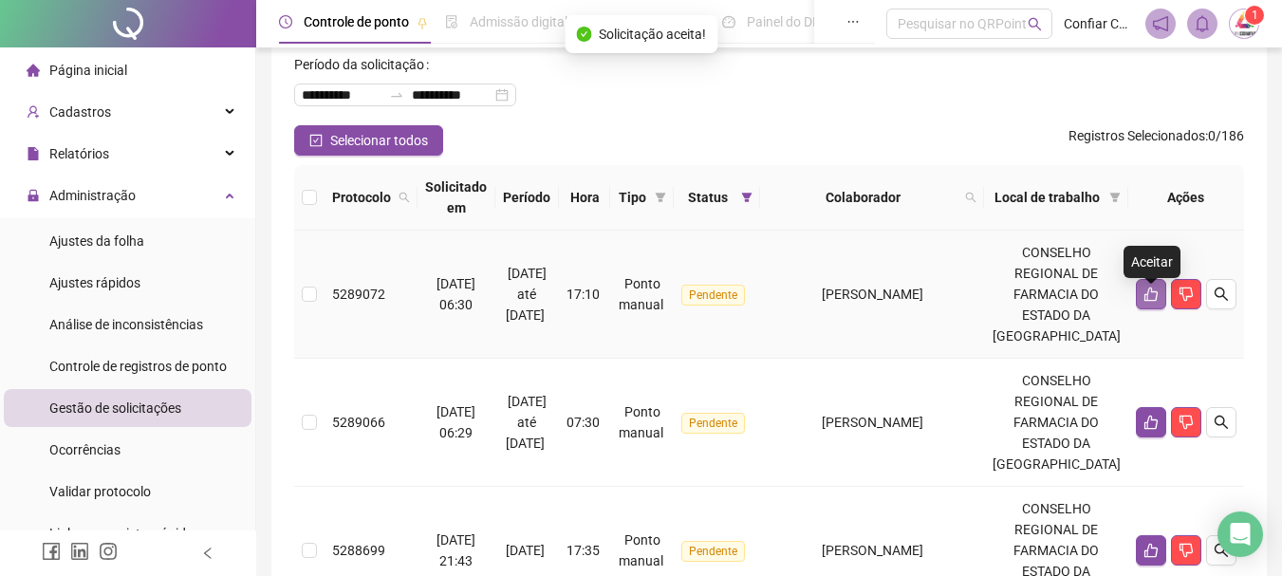
click at [1143, 302] on icon "like" at bounding box center [1150, 293] width 15 height 15
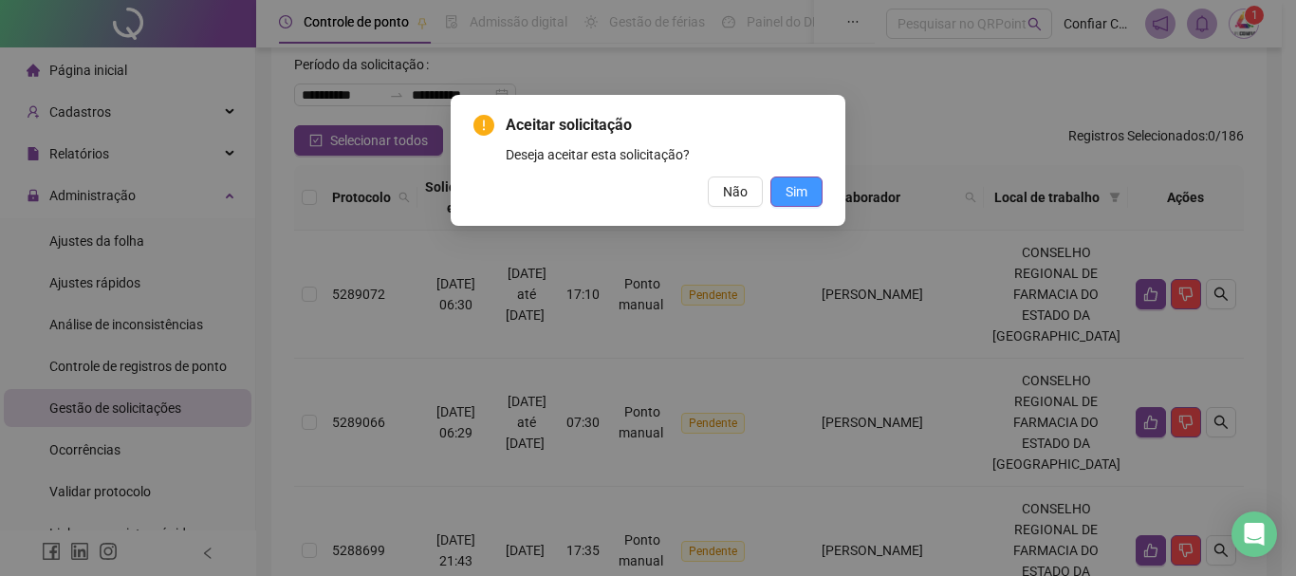
click at [805, 188] on span "Sim" at bounding box center [796, 191] width 22 height 21
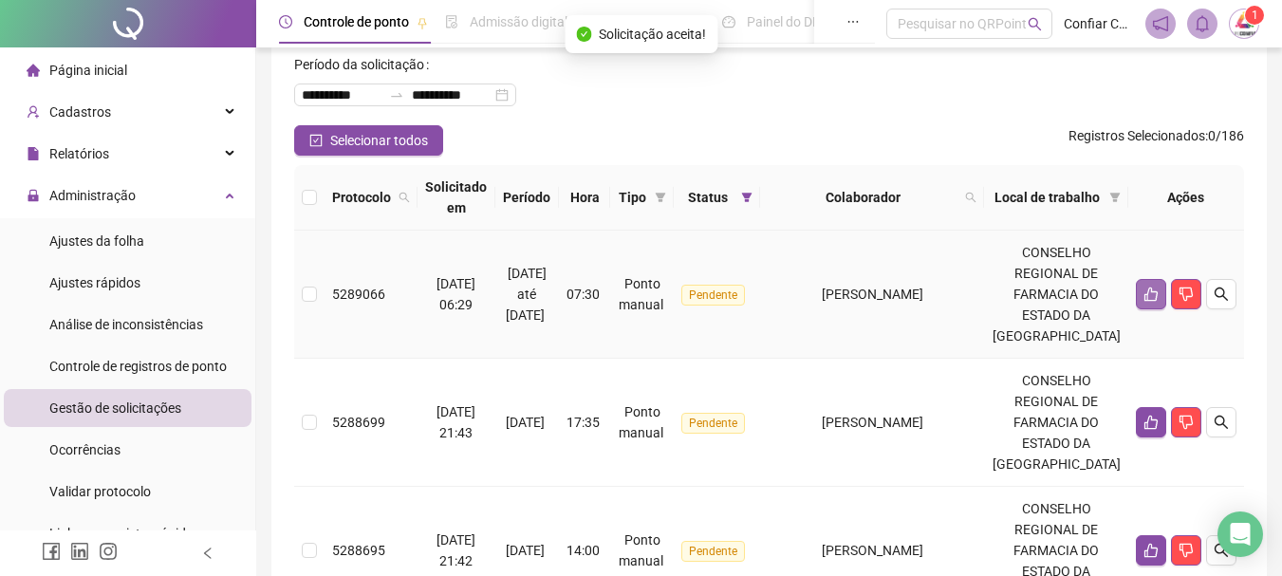
click at [1139, 308] on button "button" at bounding box center [1150, 294] width 30 height 30
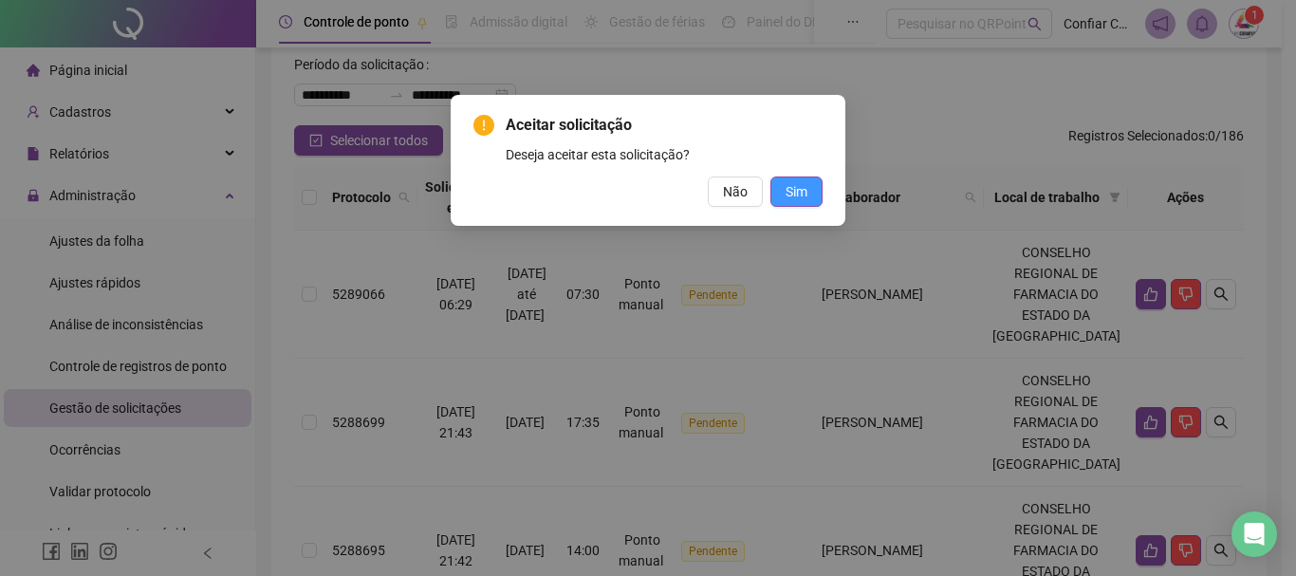
click at [783, 186] on button "Sim" at bounding box center [796, 191] width 52 height 30
click at [801, 196] on span "Sim" at bounding box center [796, 191] width 22 height 21
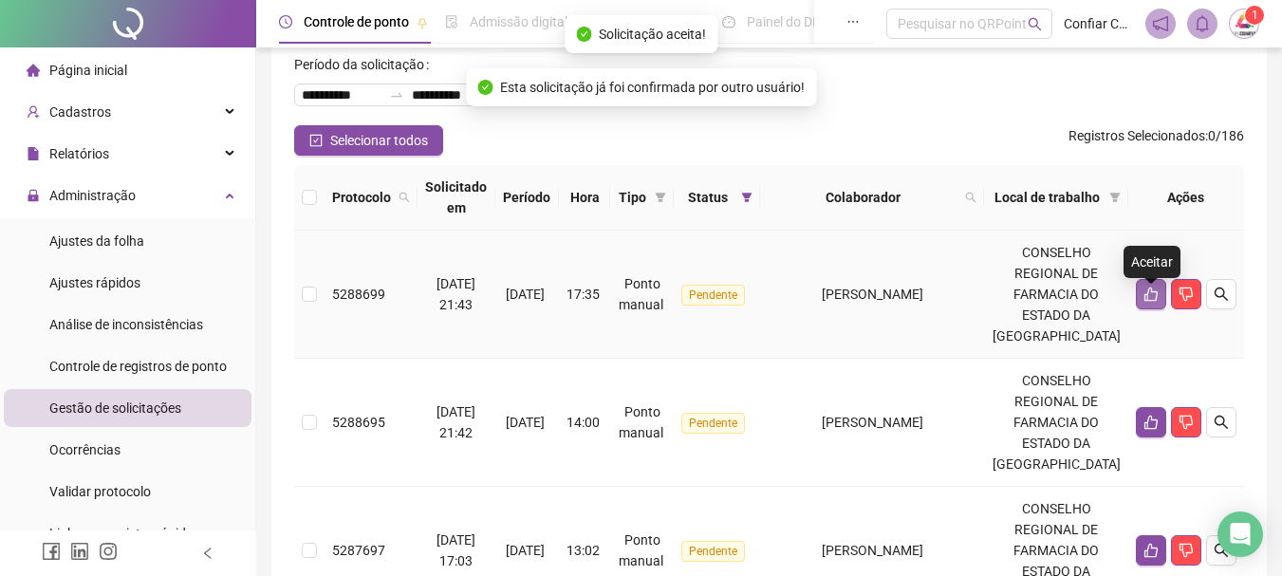
click at [1147, 297] on icon "like" at bounding box center [1150, 293] width 15 height 15
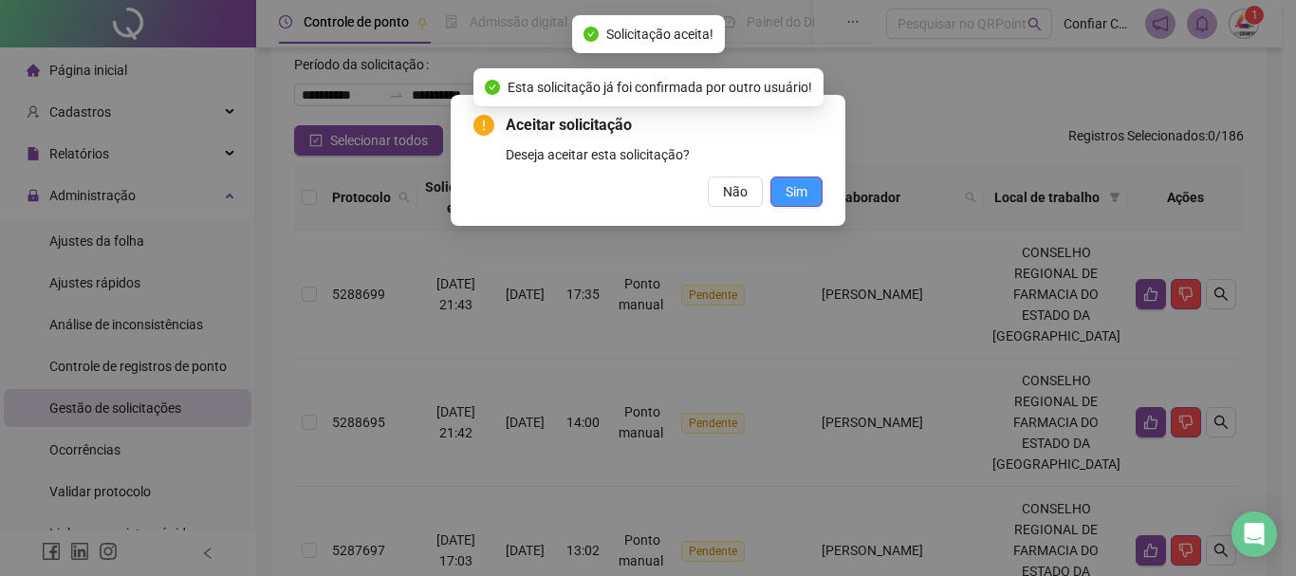
click at [812, 183] on button "Sim" at bounding box center [796, 191] width 52 height 30
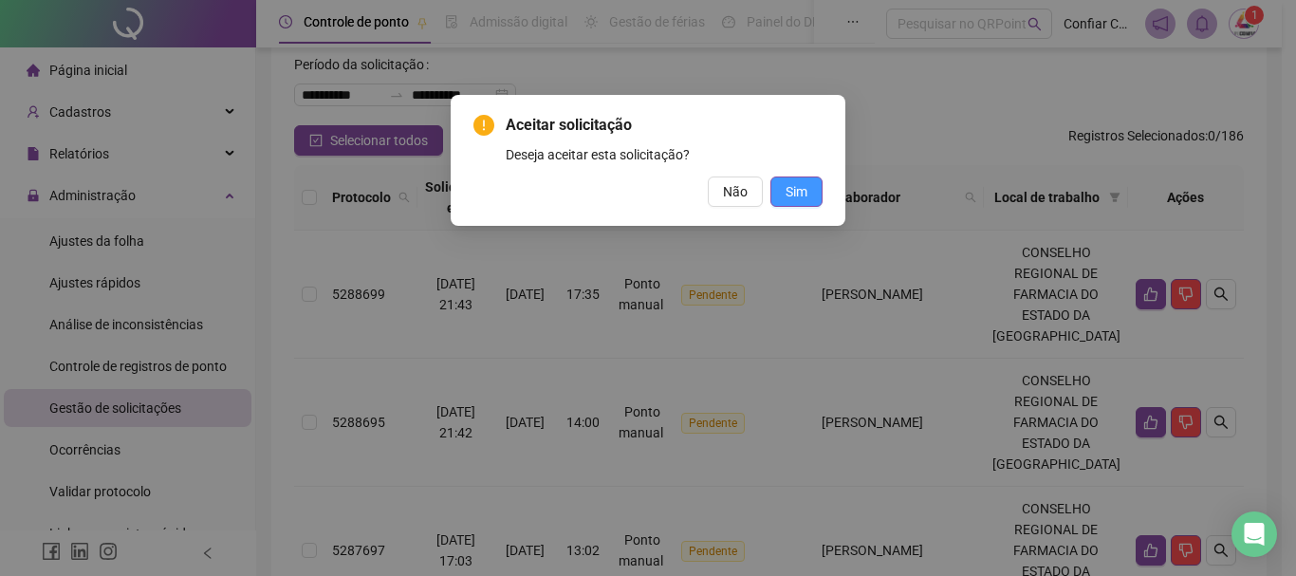
click at [802, 192] on span "Sim" at bounding box center [796, 191] width 22 height 21
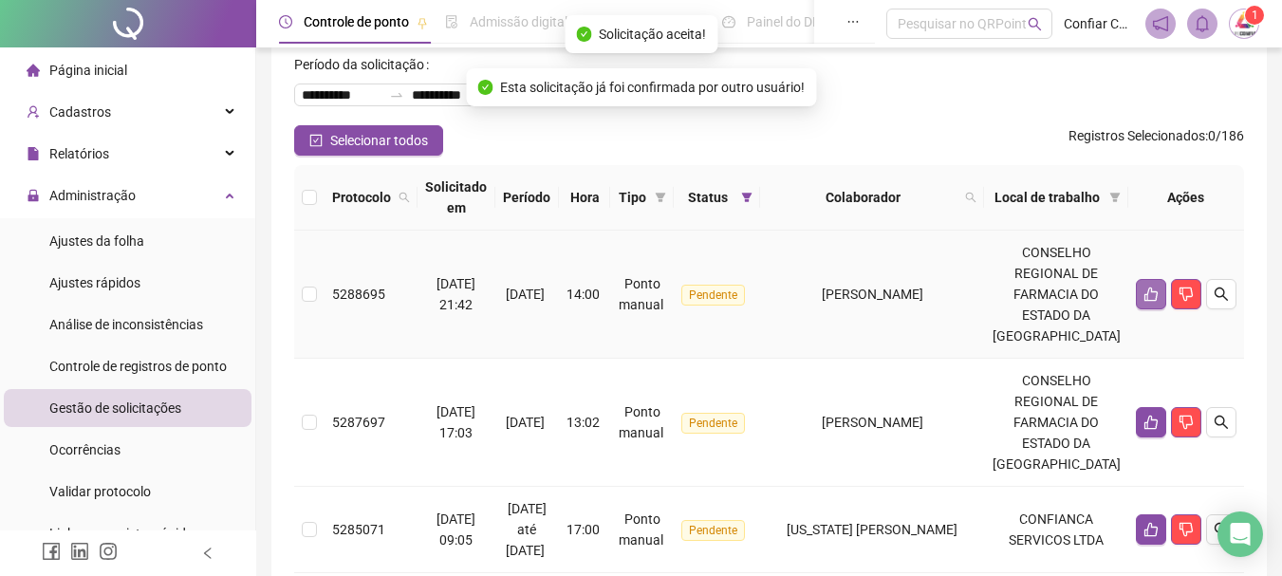
click at [1144, 302] on icon "like" at bounding box center [1150, 293] width 15 height 15
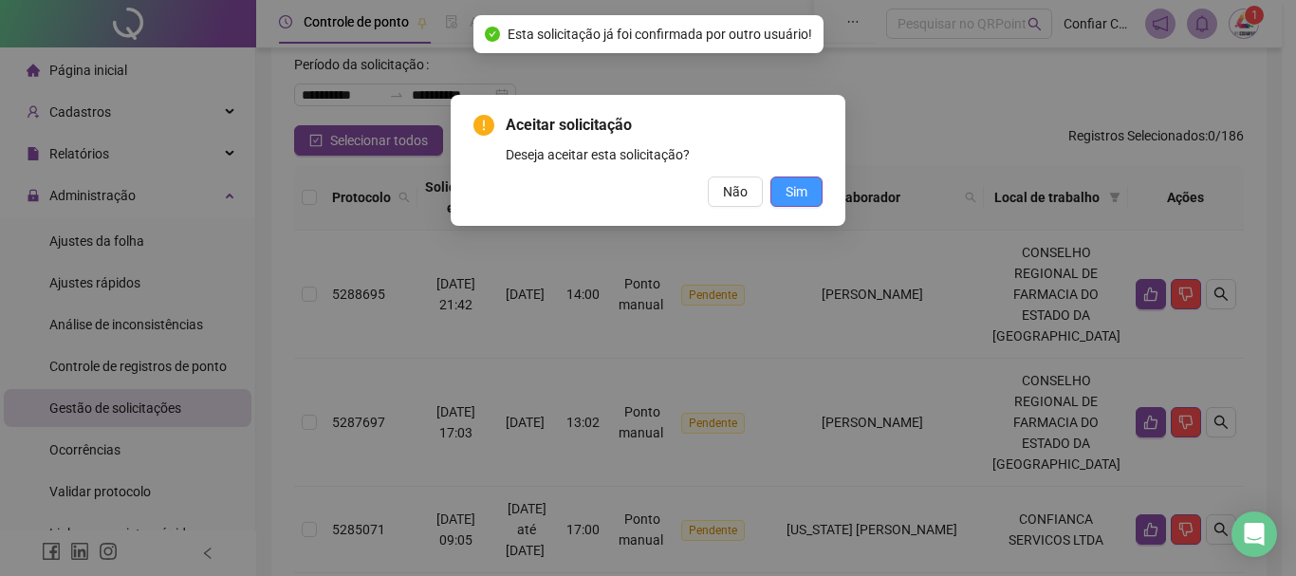
click at [789, 186] on span "Sim" at bounding box center [796, 191] width 22 height 21
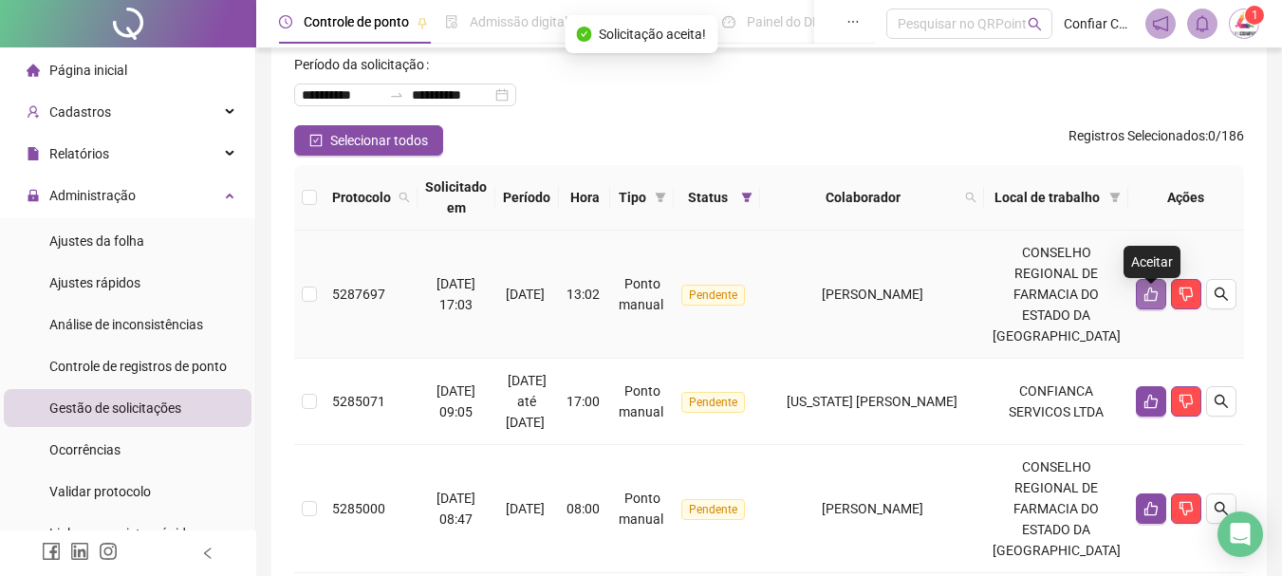
click at [1151, 291] on button "button" at bounding box center [1150, 294] width 30 height 30
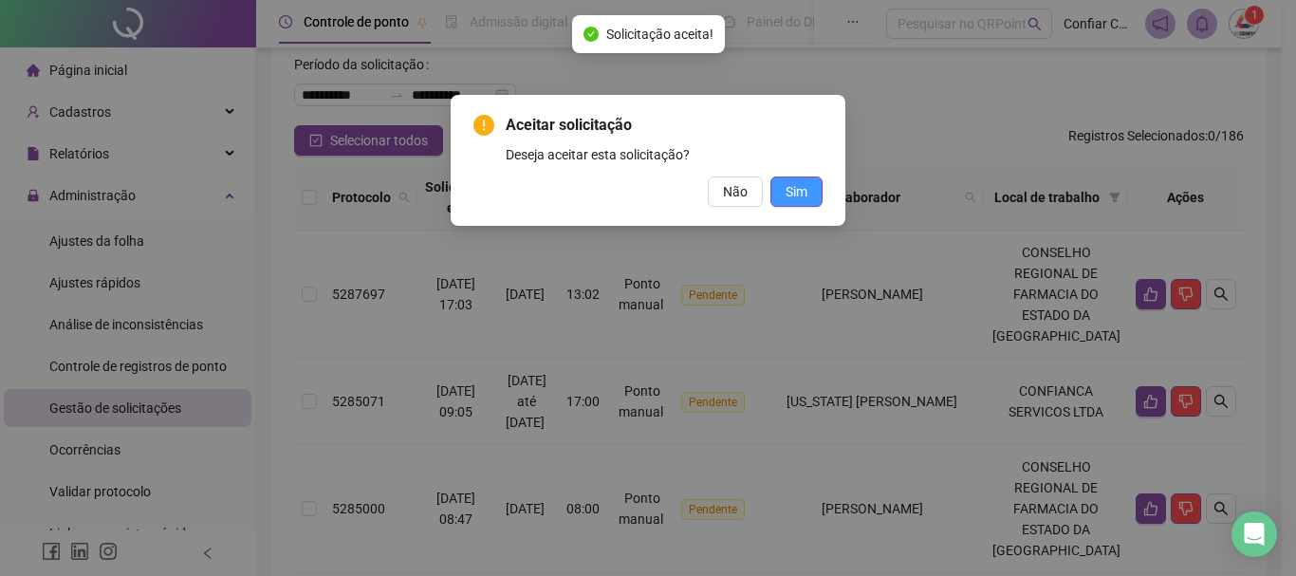
click at [788, 195] on span "Sim" at bounding box center [796, 191] width 22 height 21
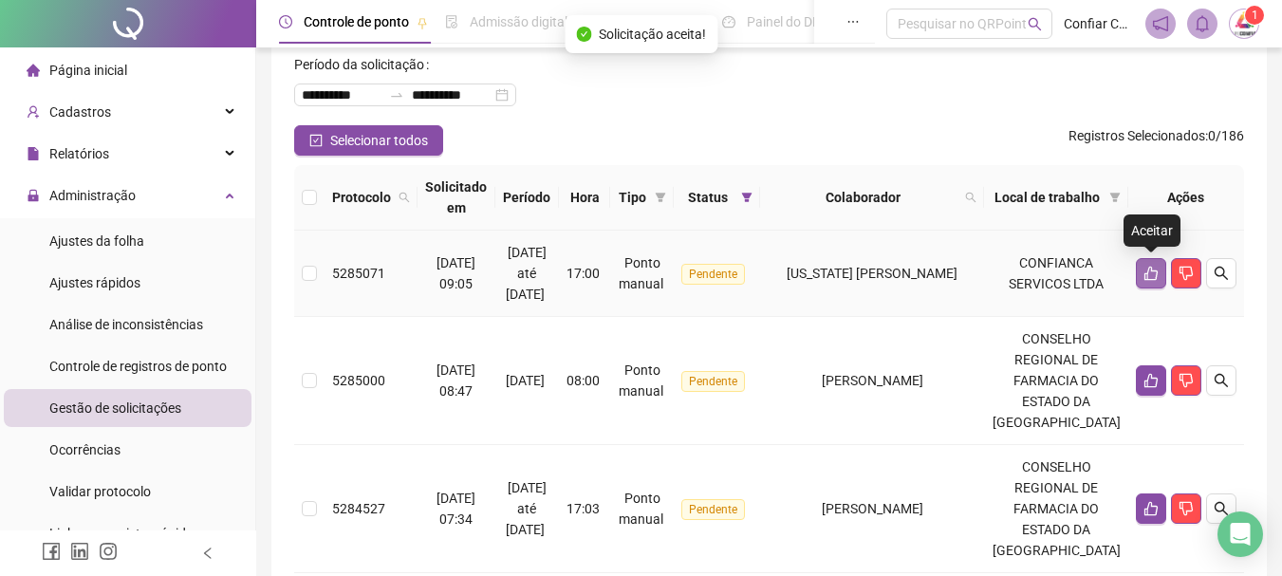
click at [1141, 270] on button "button" at bounding box center [1150, 273] width 30 height 30
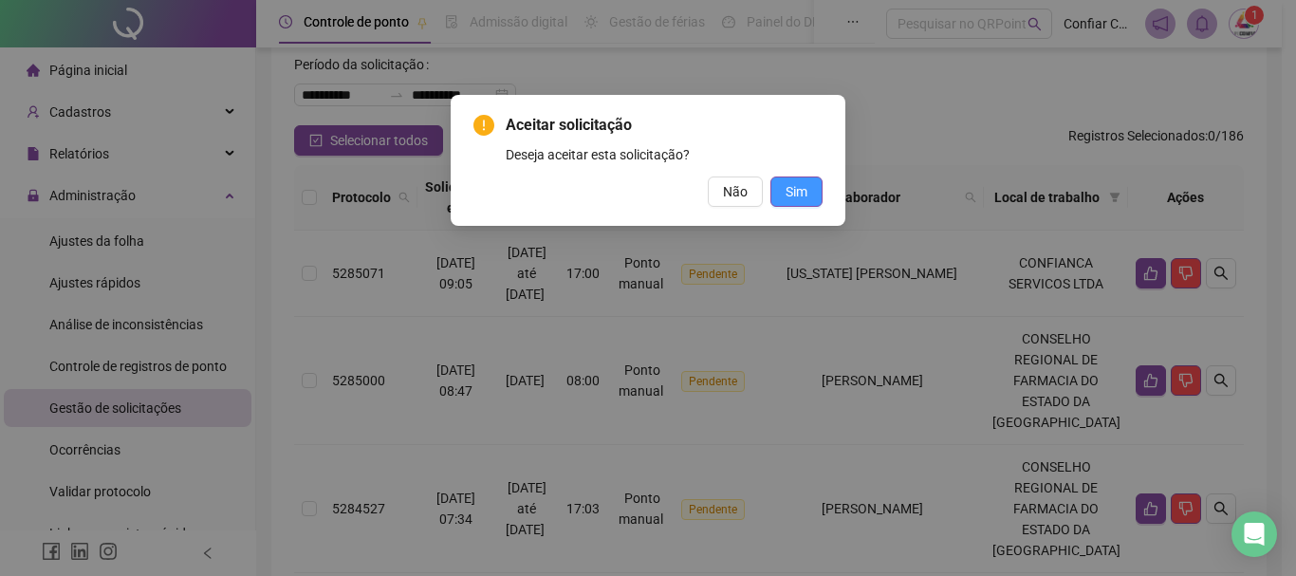
click at [798, 194] on span "Sim" at bounding box center [796, 191] width 22 height 21
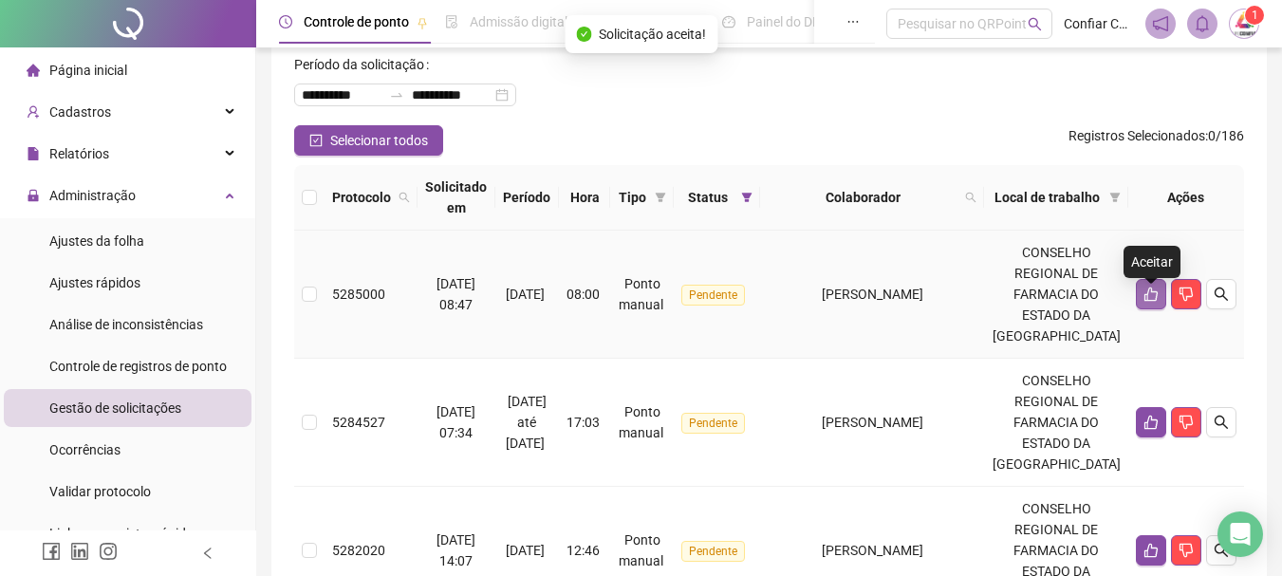
click at [1139, 306] on button "button" at bounding box center [1150, 294] width 30 height 30
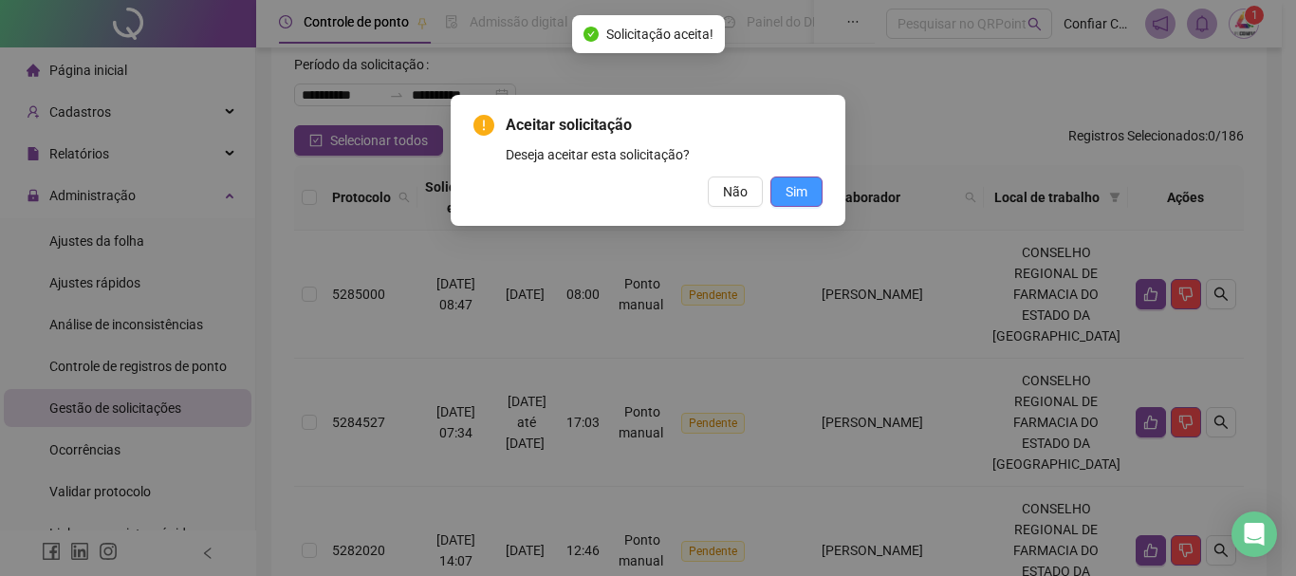
click at [802, 190] on span "Sim" at bounding box center [796, 191] width 22 height 21
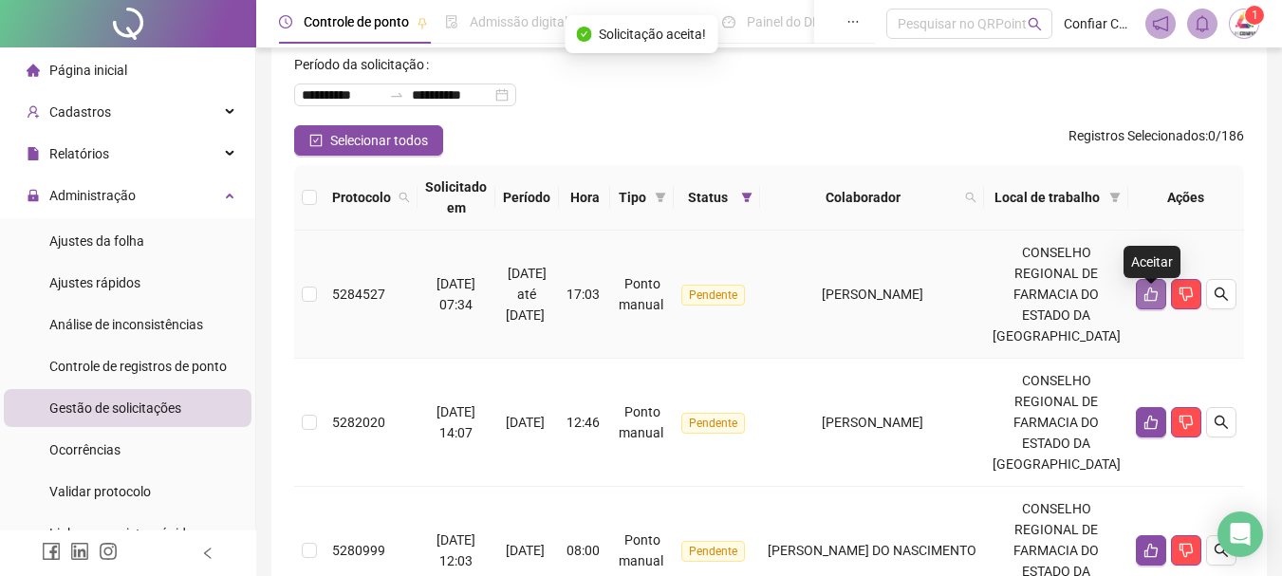
click at [1144, 302] on icon "like" at bounding box center [1150, 294] width 13 height 14
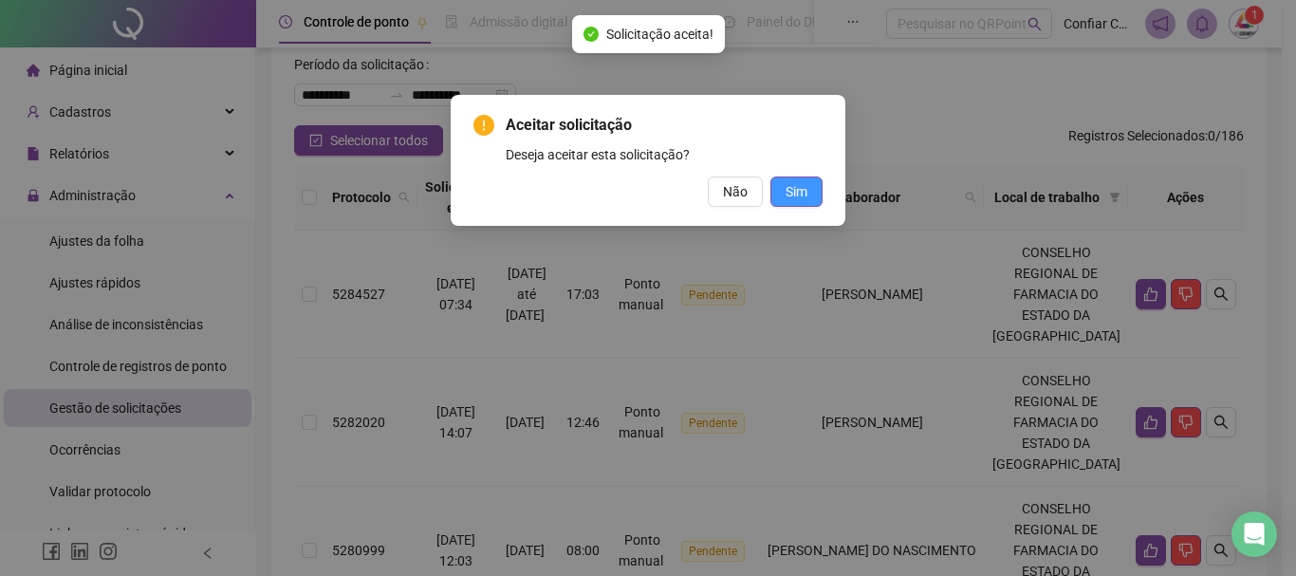
click at [807, 189] on button "Sim" at bounding box center [796, 191] width 52 height 30
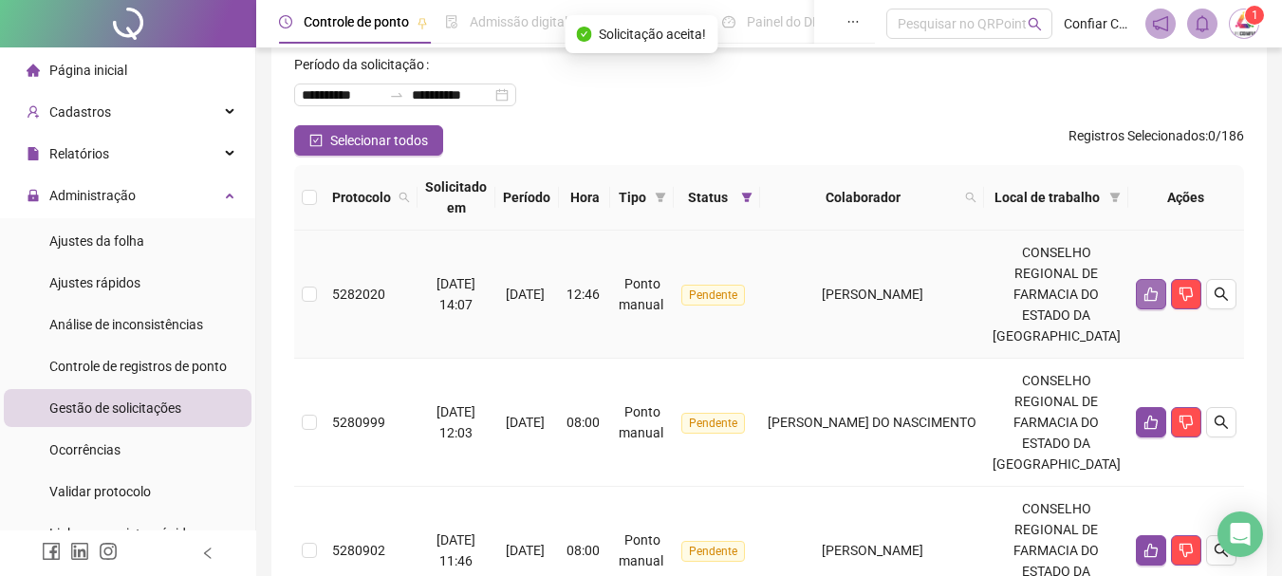
click at [1140, 307] on button "button" at bounding box center [1150, 294] width 30 height 30
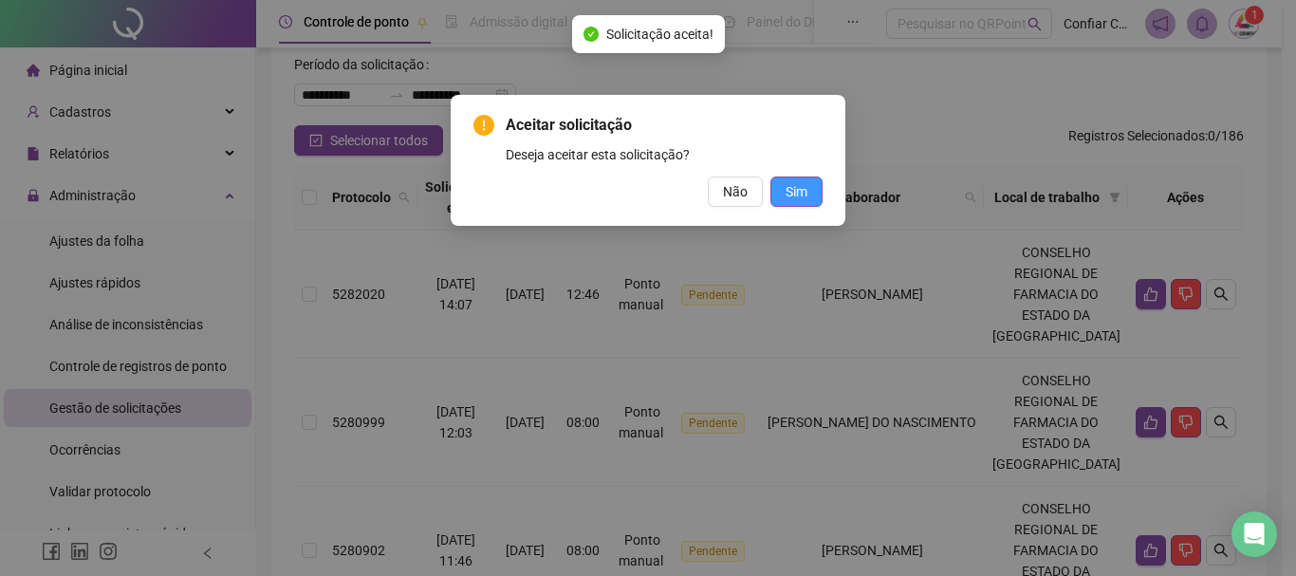
click at [809, 189] on button "Sim" at bounding box center [796, 191] width 52 height 30
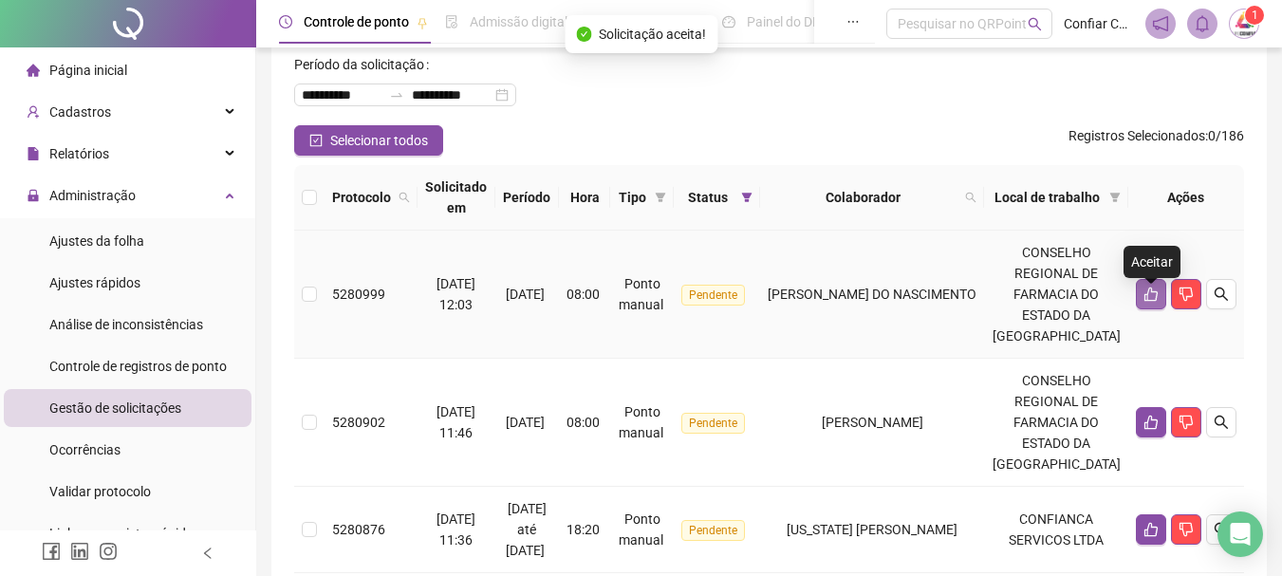
click at [1143, 302] on icon "like" at bounding box center [1150, 293] width 15 height 15
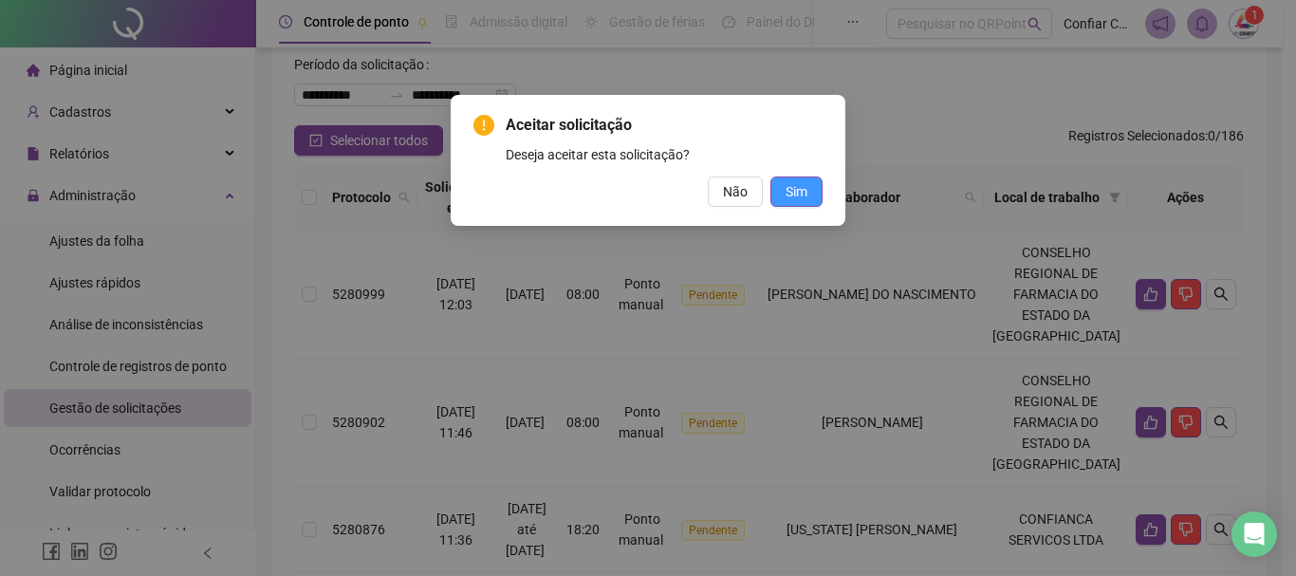
click at [800, 183] on span "Sim" at bounding box center [796, 191] width 22 height 21
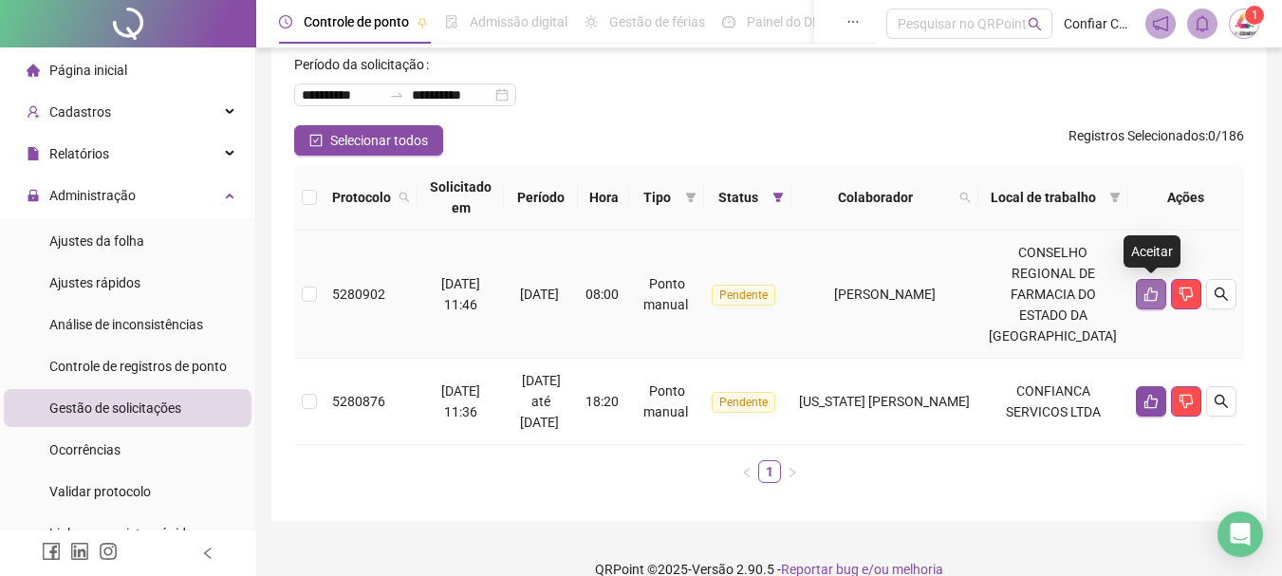
click at [1148, 292] on icon "like" at bounding box center [1150, 294] width 13 height 14
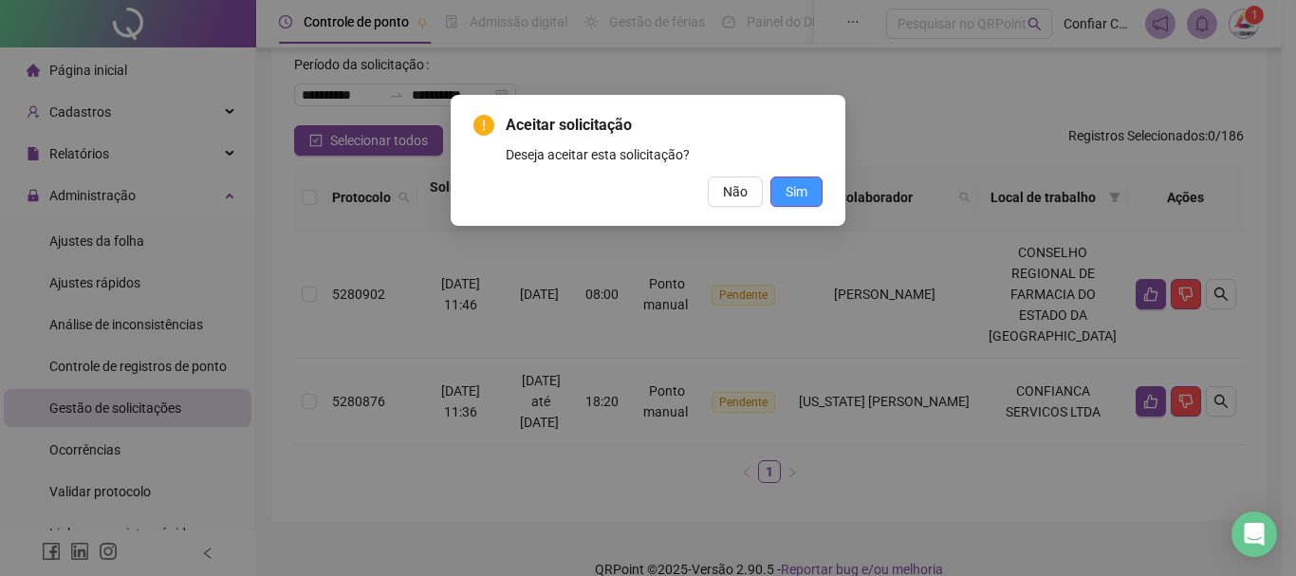
click at [811, 194] on button "Sim" at bounding box center [796, 191] width 52 height 30
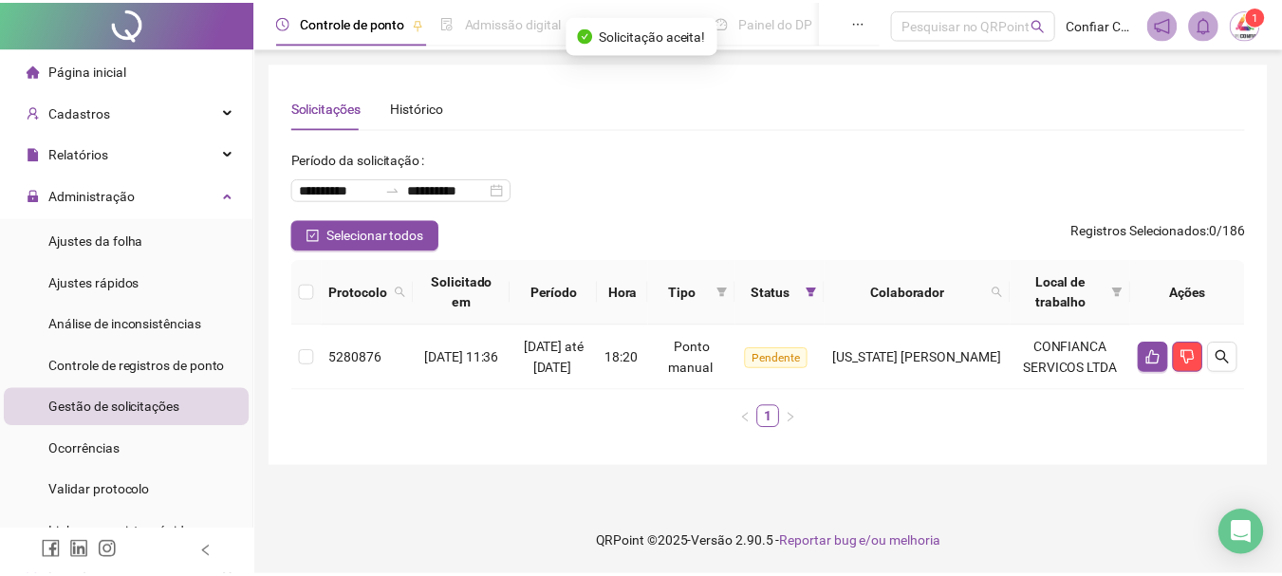
scroll to position [0, 0]
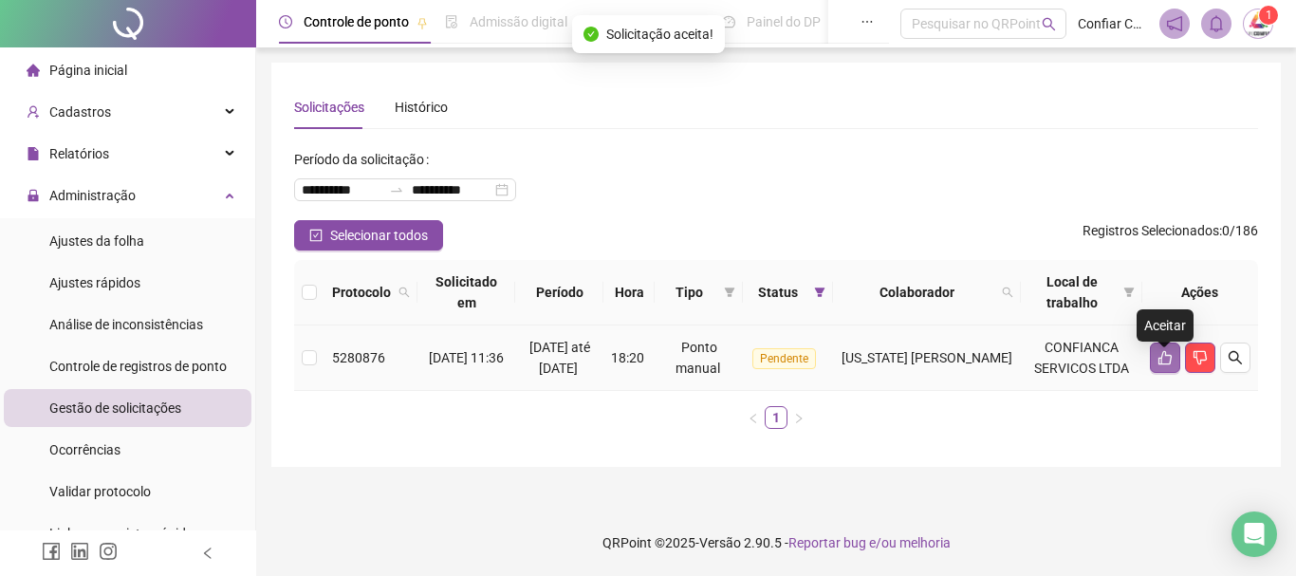
click at [1157, 365] on icon "like" at bounding box center [1164, 357] width 15 height 15
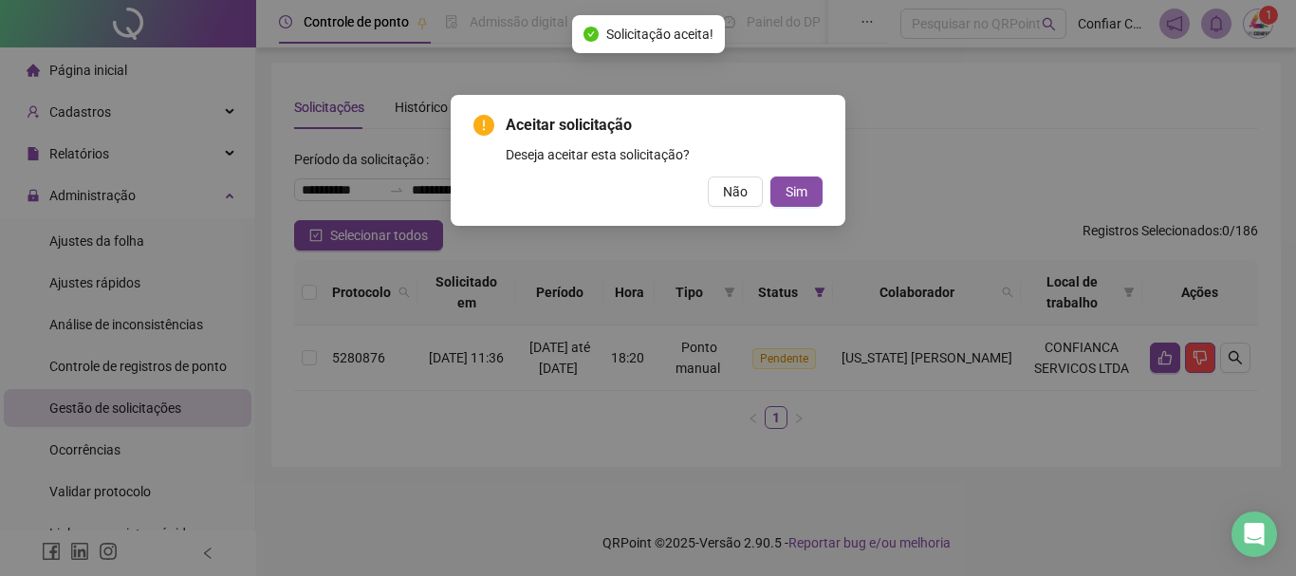
click at [766, 188] on div "Não Sim" at bounding box center [647, 191] width 349 height 30
click at [795, 194] on span "Sim" at bounding box center [796, 191] width 22 height 21
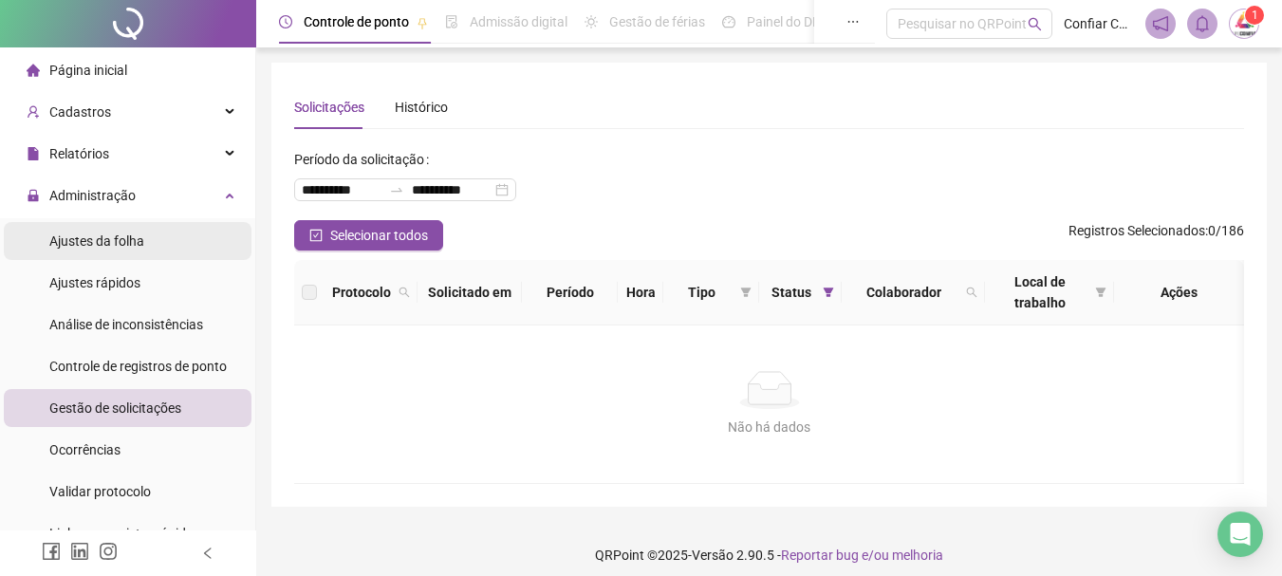
click at [117, 233] on span "Ajustes da folha" at bounding box center [96, 240] width 95 height 15
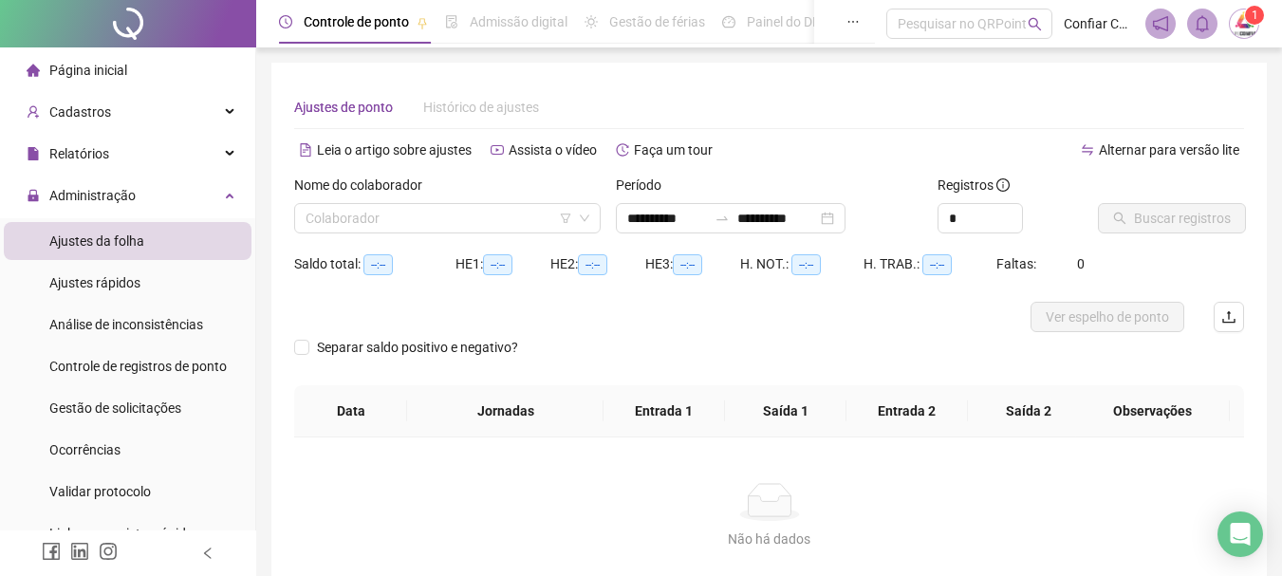
type input "**********"
click at [337, 220] on input "search" at bounding box center [438, 218] width 267 height 28
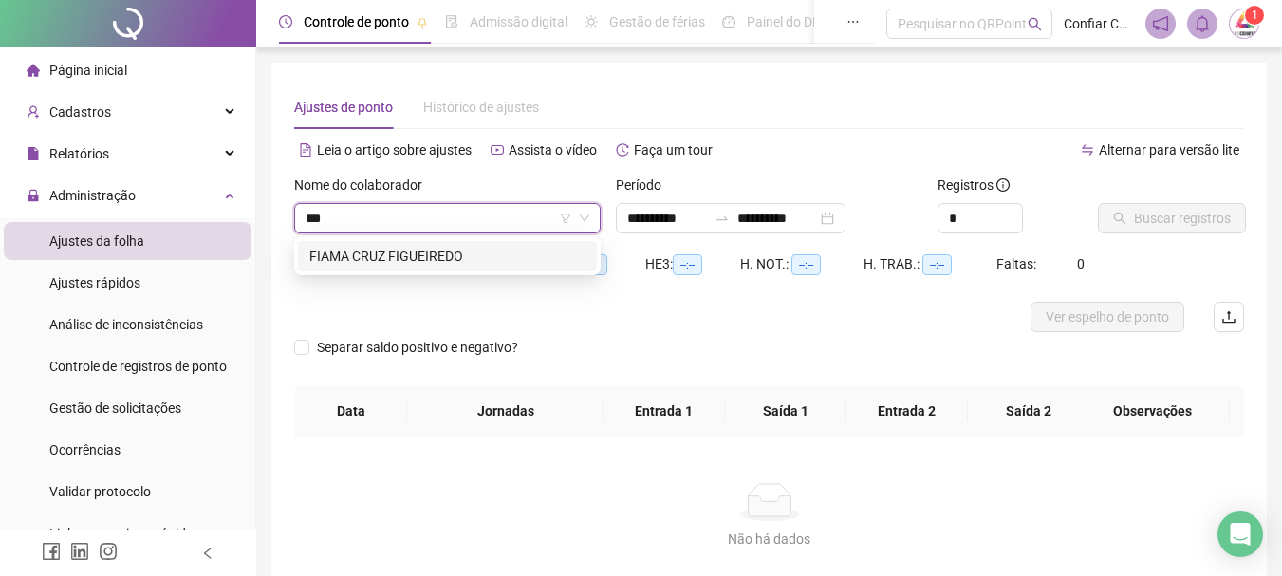
type input "****"
click at [360, 247] on div "FIAMA CRUZ FIGUEIREDO" at bounding box center [447, 256] width 276 height 21
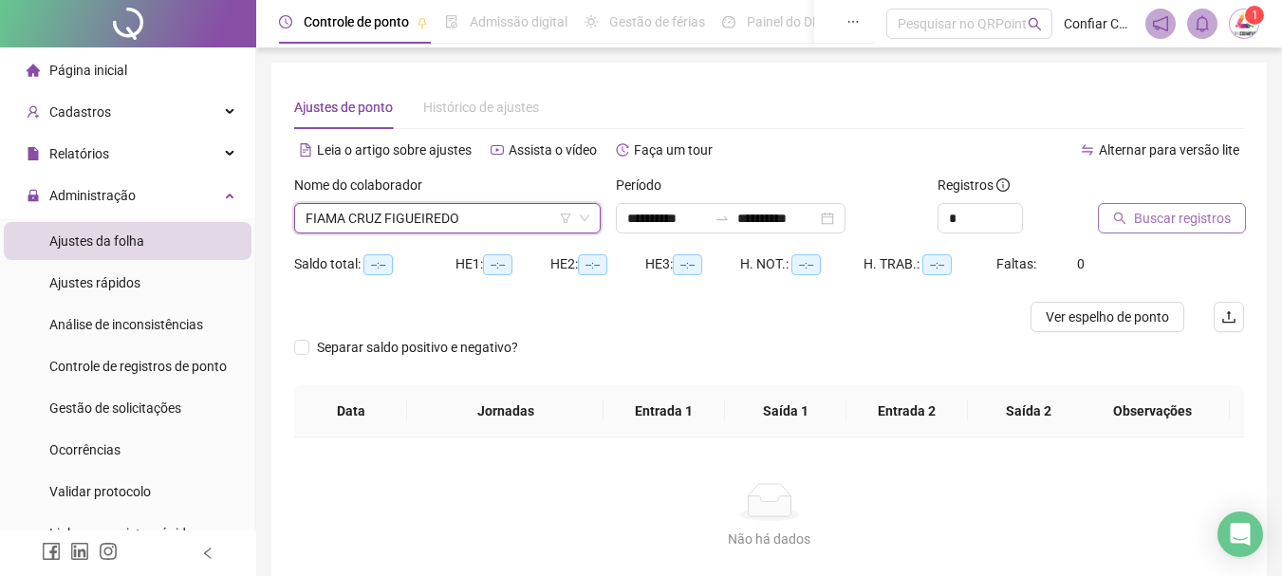
drag, startPoint x: 1172, startPoint y: 209, endPoint x: 1161, endPoint y: 208, distance: 11.4
click at [1166, 208] on span "Buscar registros" at bounding box center [1182, 218] width 97 height 21
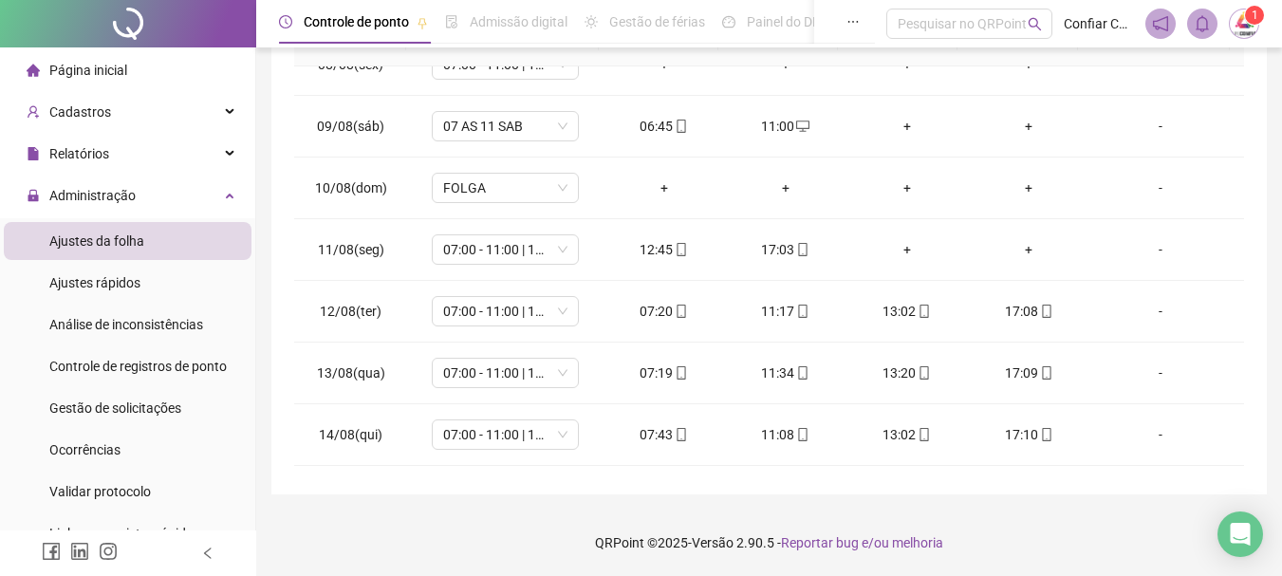
scroll to position [643, 0]
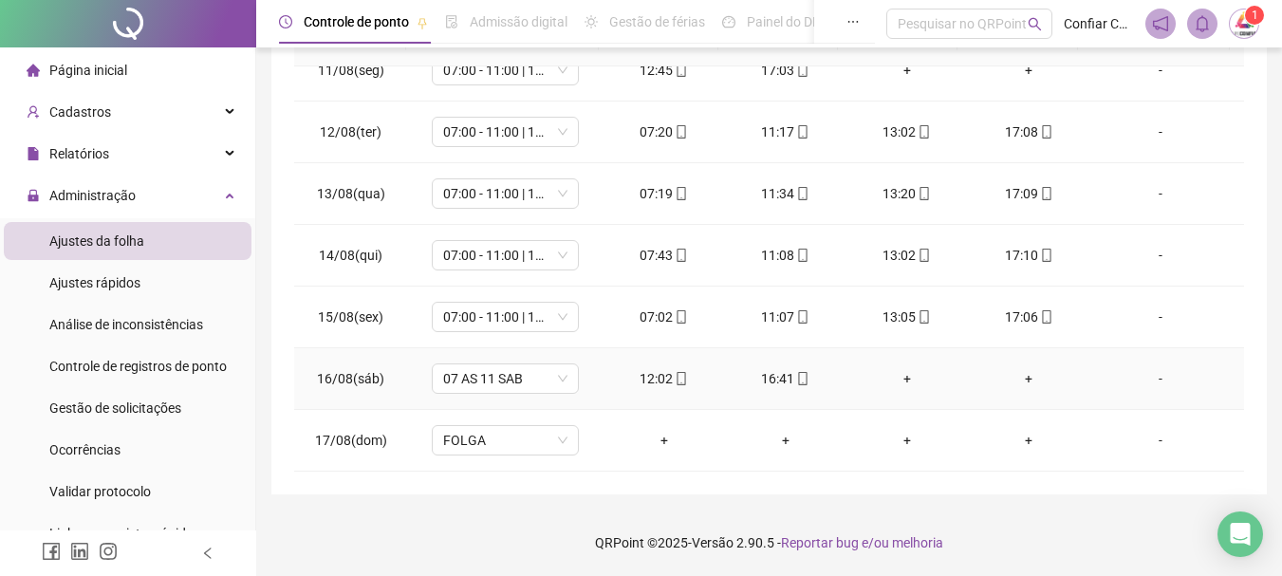
click at [1224, 394] on td "-" at bounding box center [1166, 379] width 155 height 62
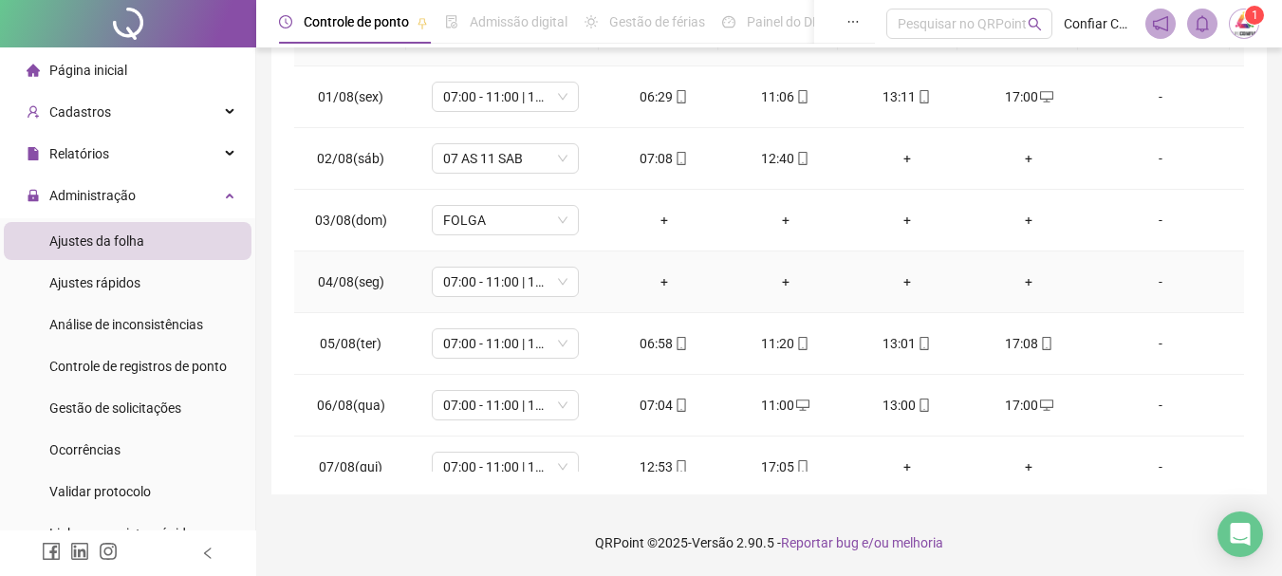
scroll to position [0, 0]
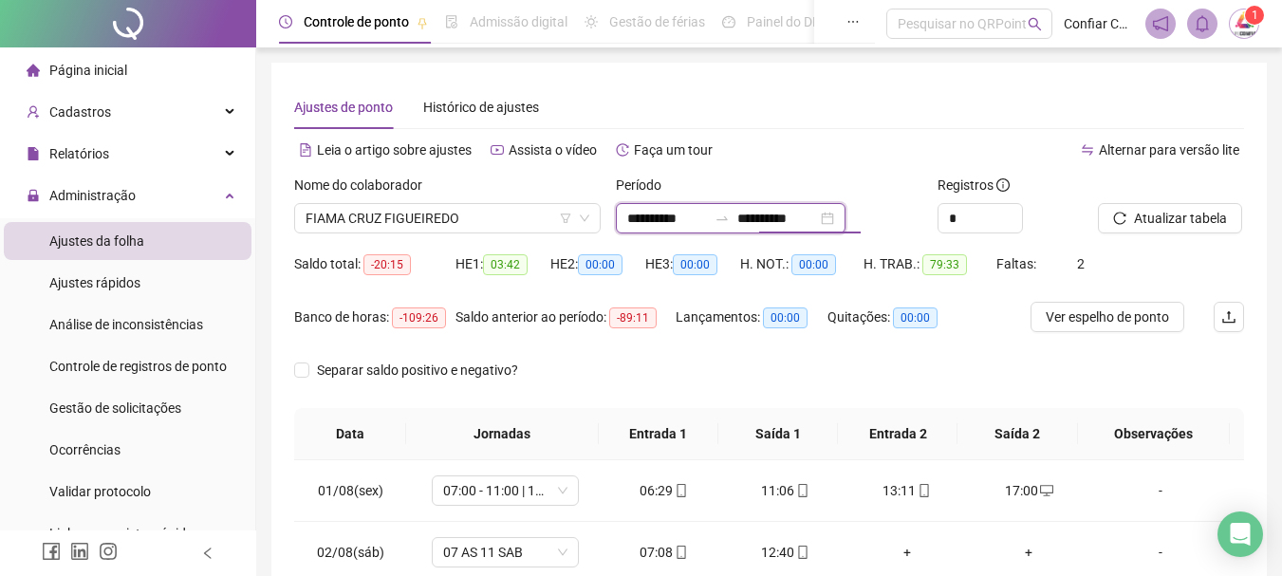
click at [817, 217] on input "**********" at bounding box center [777, 218] width 80 height 21
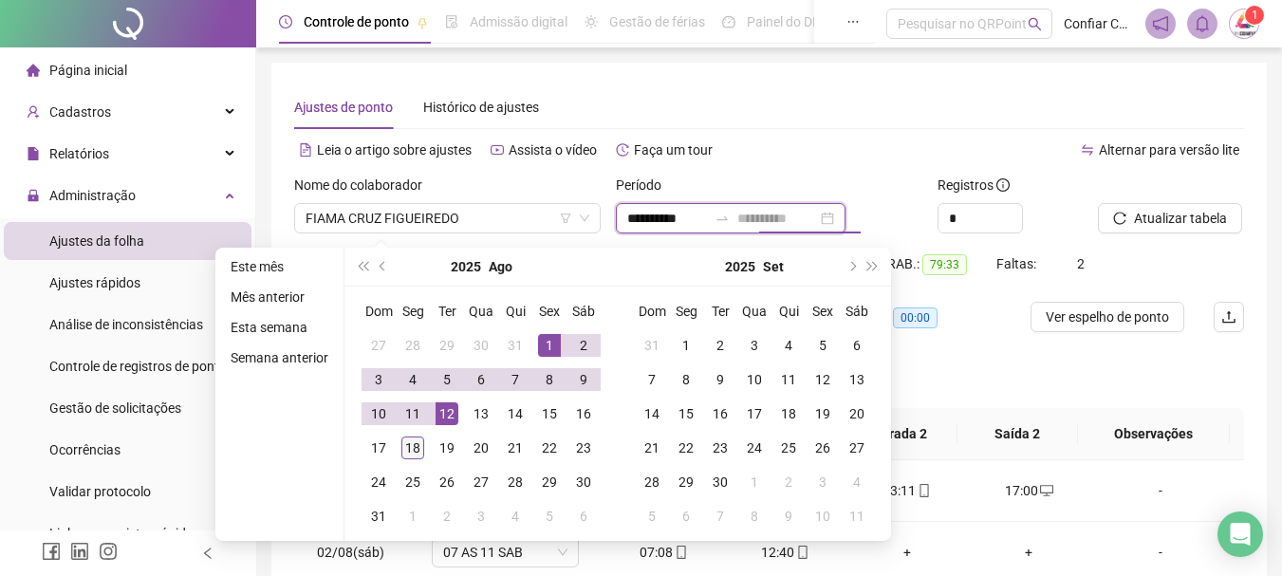
type input "**********"
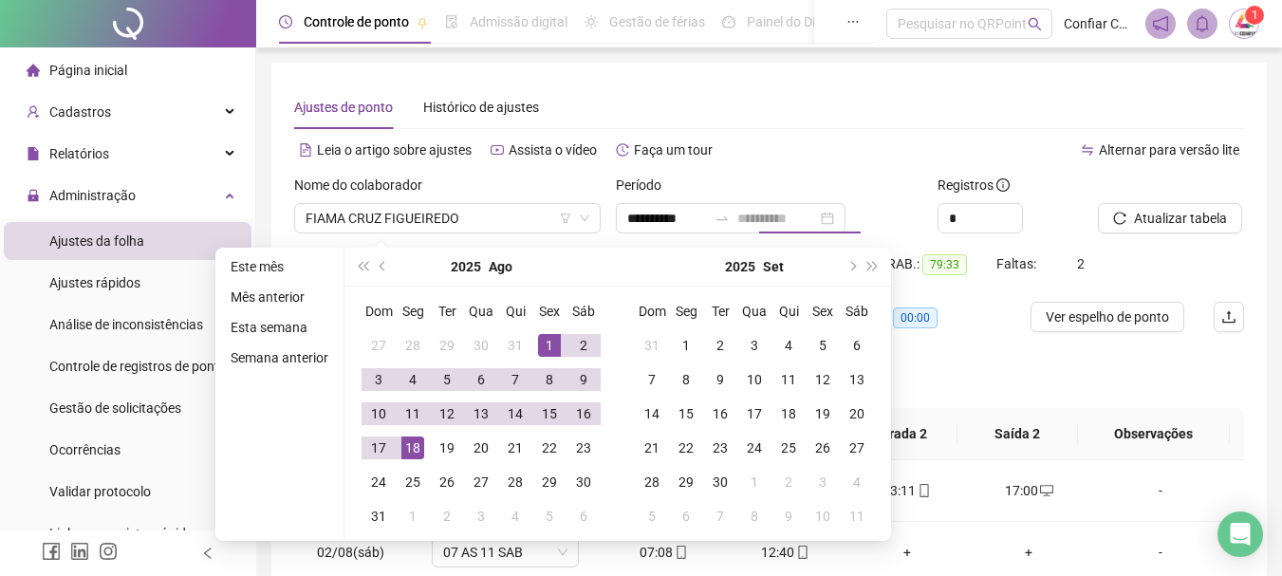
click at [402, 445] on div "18" at bounding box center [412, 447] width 23 height 23
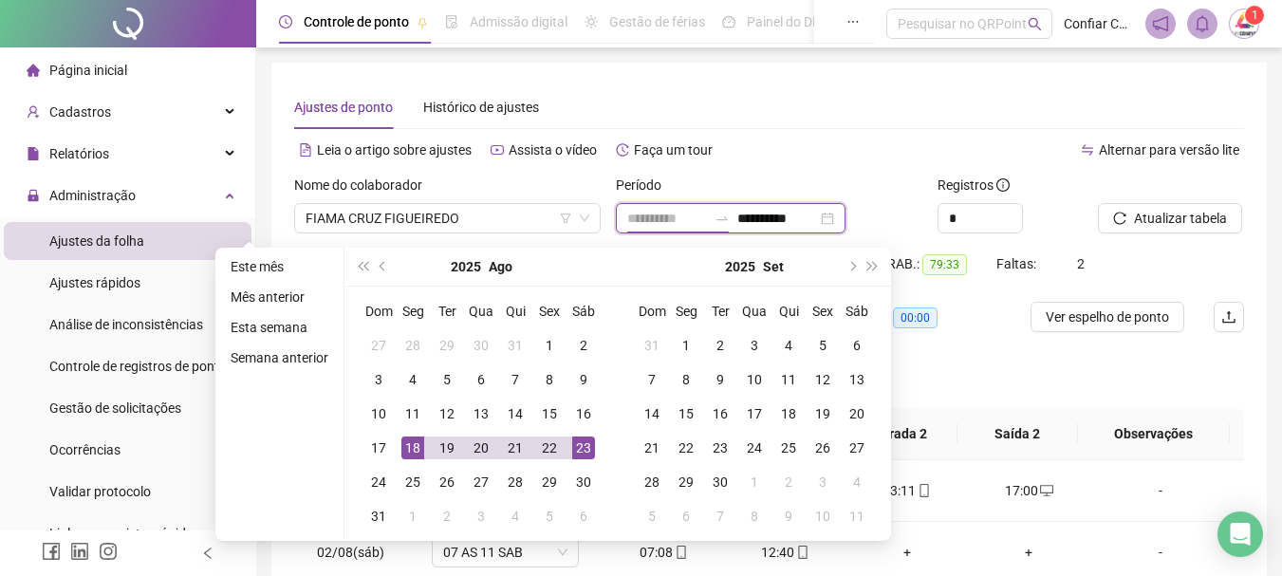
type input "**********"
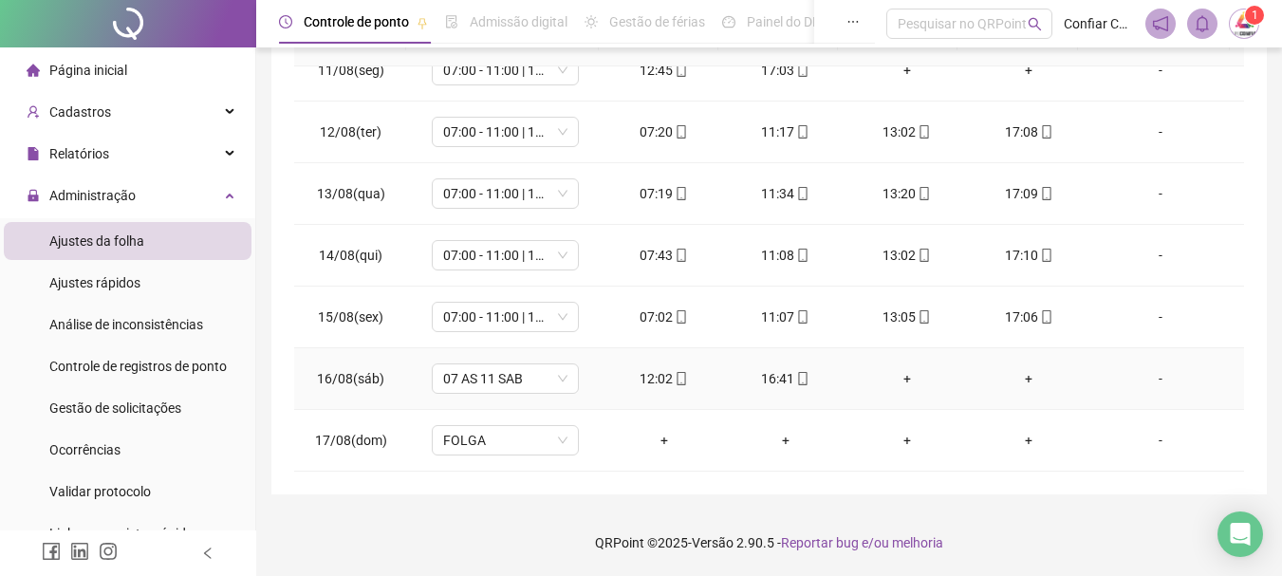
scroll to position [548, 0]
